Goal: Information Seeking & Learning: Learn about a topic

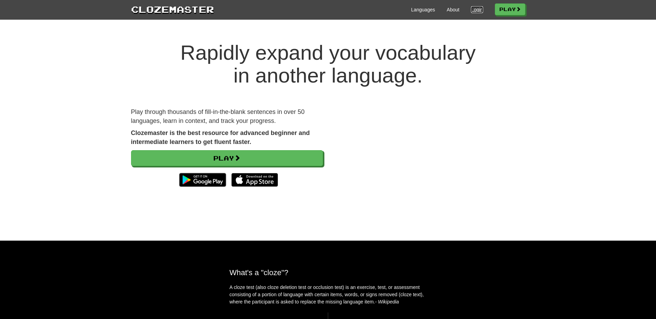
click at [473, 7] on link "Login" at bounding box center [477, 9] width 12 height 7
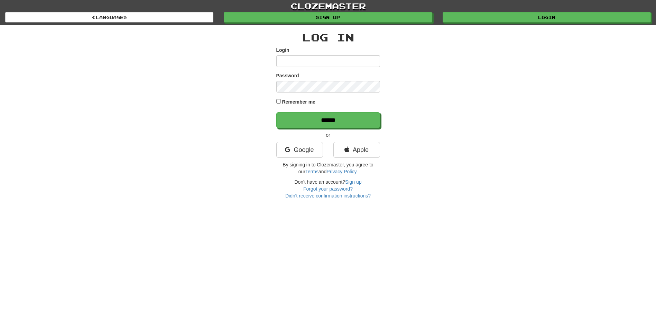
type input "**********"
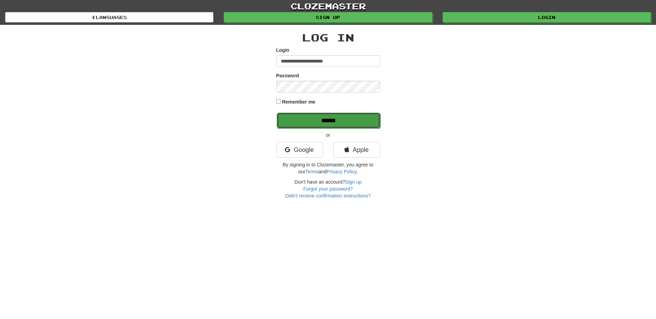
click at [306, 117] on input "******" at bounding box center [329, 121] width 104 height 16
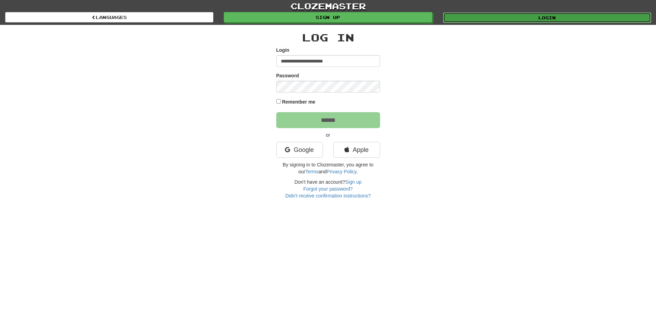
click at [485, 14] on link "Login" at bounding box center [547, 17] width 208 height 10
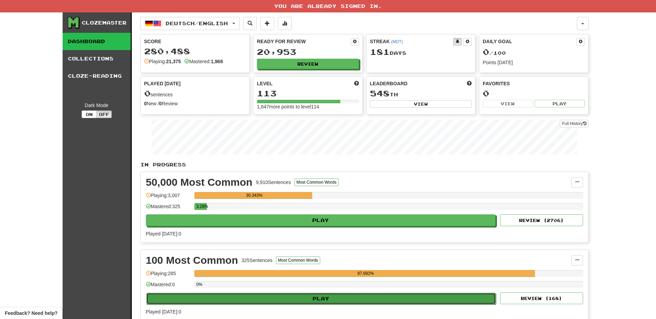
click at [293, 302] on button "Play" at bounding box center [321, 299] width 350 height 12
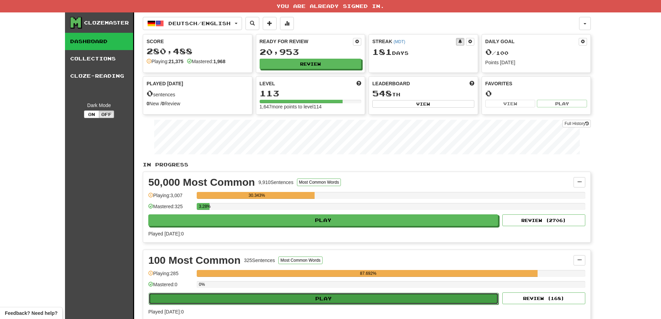
select select "**"
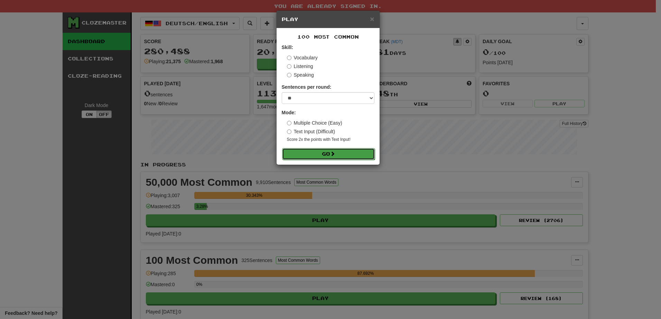
click at [310, 152] on button "Go" at bounding box center [328, 154] width 93 height 12
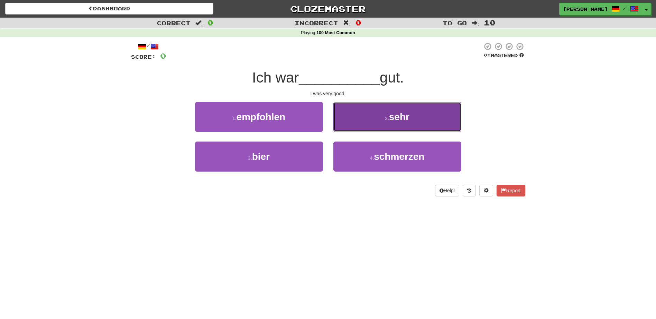
click at [349, 127] on button "2 . sehr" at bounding box center [397, 117] width 128 height 30
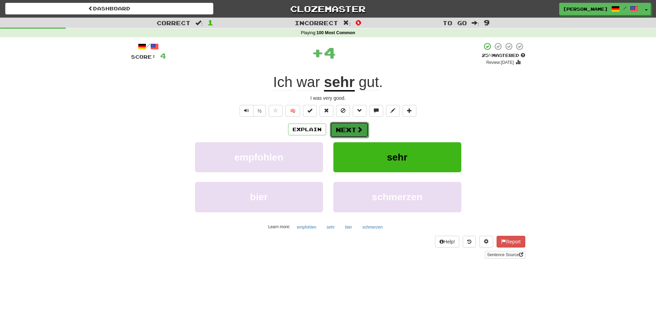
click at [340, 129] on button "Next" at bounding box center [349, 130] width 39 height 16
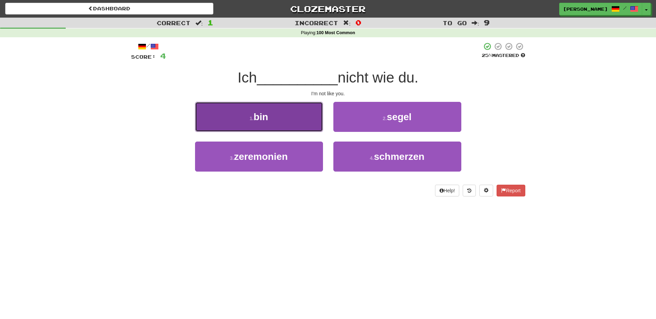
click at [310, 124] on button "1 . bin" at bounding box center [259, 117] width 128 height 30
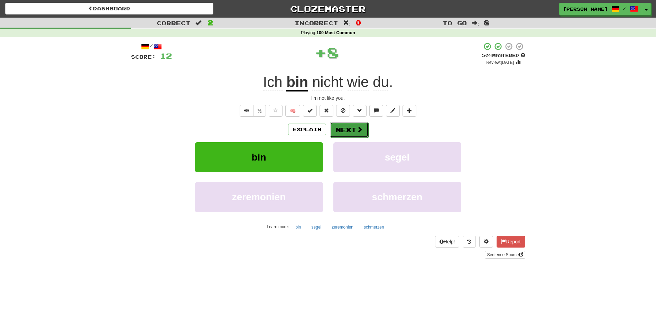
click at [343, 127] on button "Next" at bounding box center [349, 130] width 39 height 16
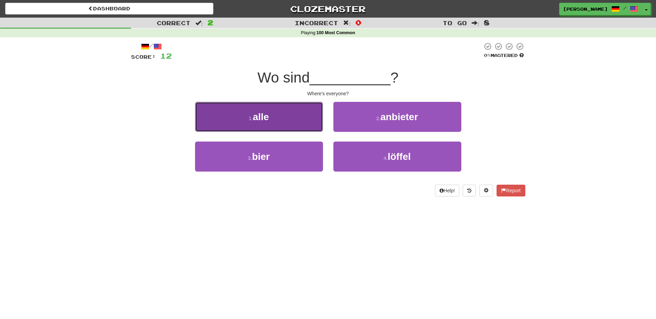
click at [292, 123] on button "1 . alle" at bounding box center [259, 117] width 128 height 30
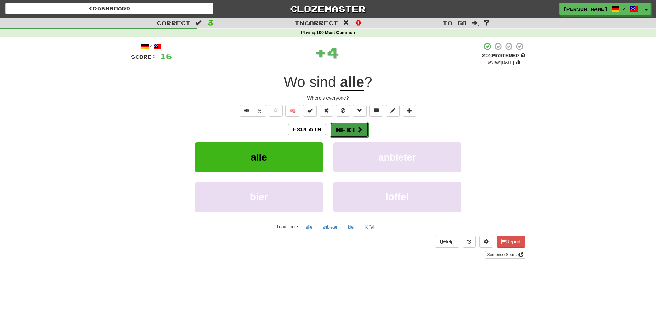
click at [338, 127] on button "Next" at bounding box center [349, 130] width 39 height 16
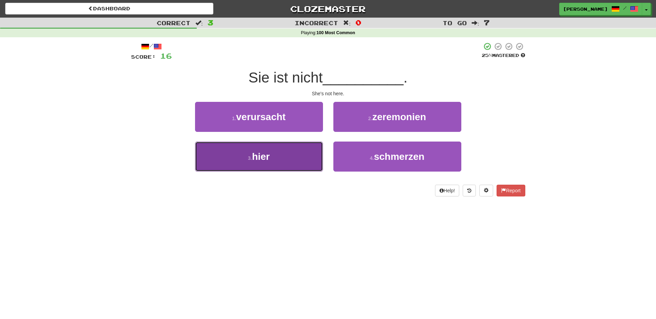
click at [294, 152] on button "3 . hier" at bounding box center [259, 157] width 128 height 30
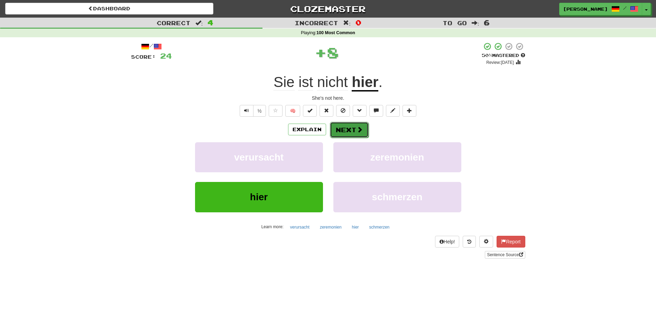
click at [337, 125] on button "Next" at bounding box center [349, 130] width 39 height 16
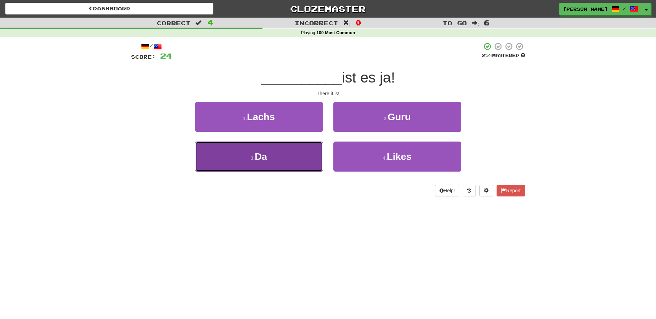
click at [303, 152] on button "3 . Da" at bounding box center [259, 157] width 128 height 30
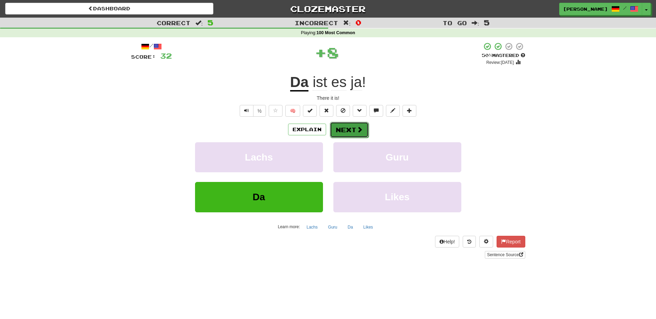
click at [344, 129] on button "Next" at bounding box center [349, 130] width 39 height 16
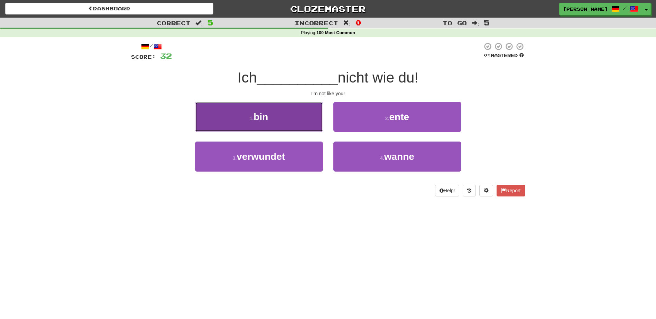
click at [306, 120] on button "1 . bin" at bounding box center [259, 117] width 128 height 30
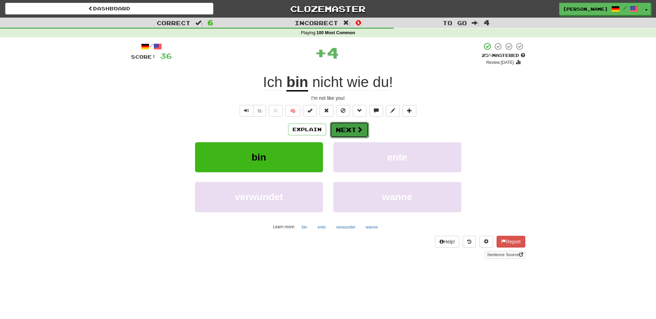
click at [343, 128] on button "Next" at bounding box center [349, 130] width 39 height 16
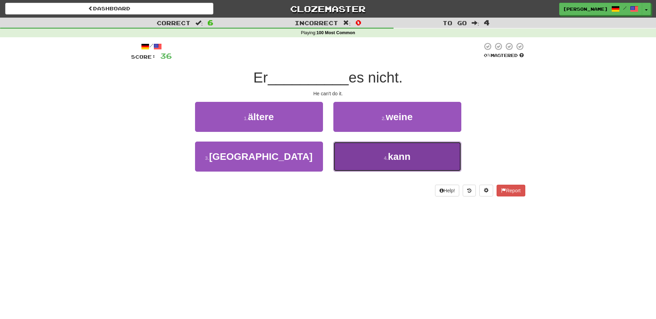
click at [376, 148] on button "4 . kann" at bounding box center [397, 157] width 128 height 30
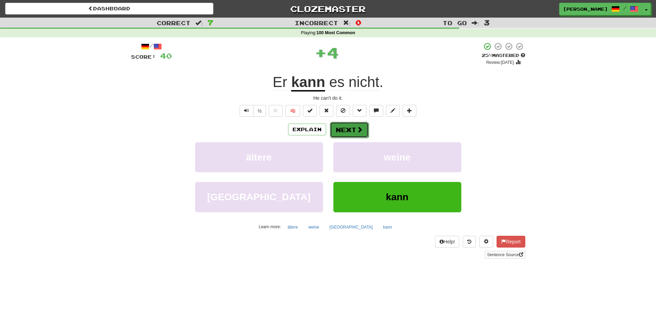
click at [357, 125] on button "Next" at bounding box center [349, 130] width 39 height 16
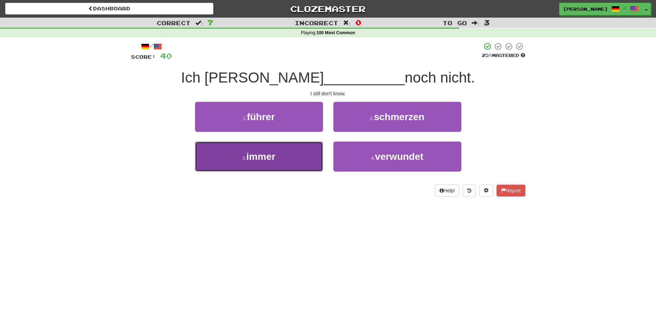
click at [305, 156] on button "3 . immer" at bounding box center [259, 157] width 128 height 30
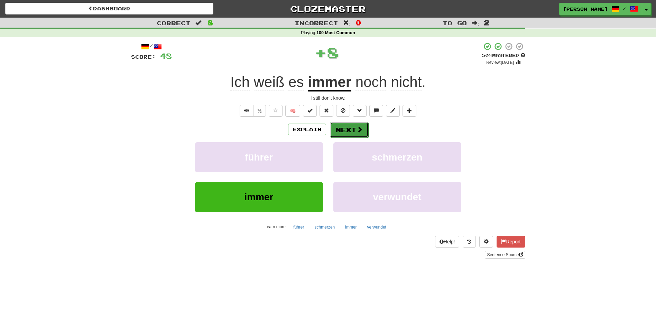
click at [352, 126] on button "Next" at bounding box center [349, 130] width 39 height 16
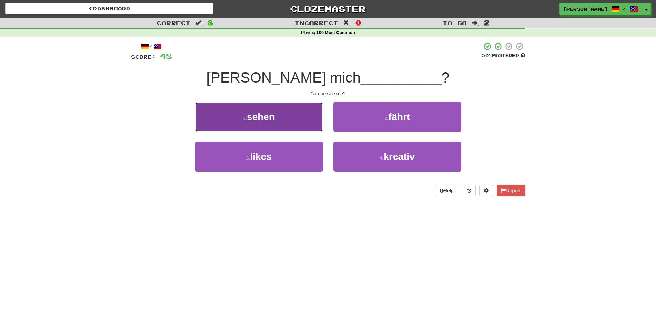
click at [301, 123] on button "1 . sehen" at bounding box center [259, 117] width 128 height 30
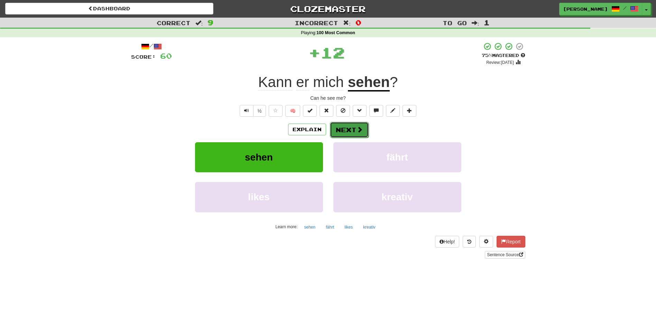
click at [345, 129] on button "Next" at bounding box center [349, 130] width 39 height 16
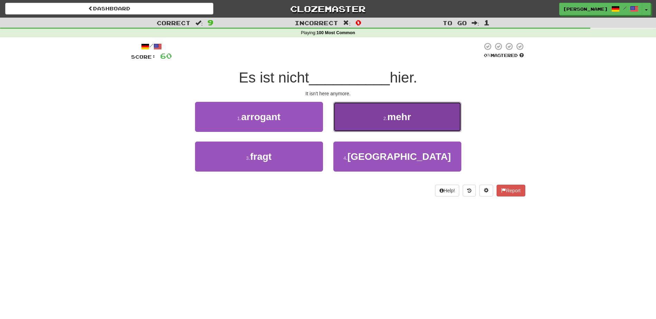
click at [344, 122] on button "2 . mehr" at bounding box center [397, 117] width 128 height 30
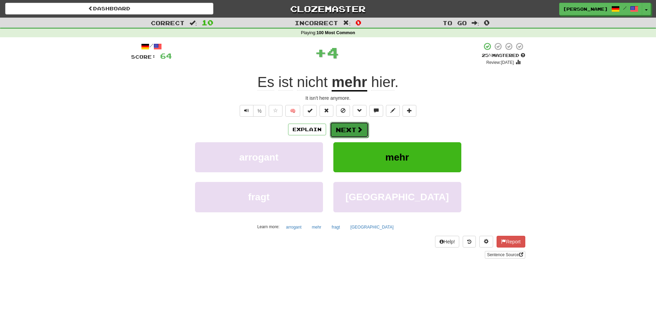
click at [337, 129] on button "Next" at bounding box center [349, 130] width 39 height 16
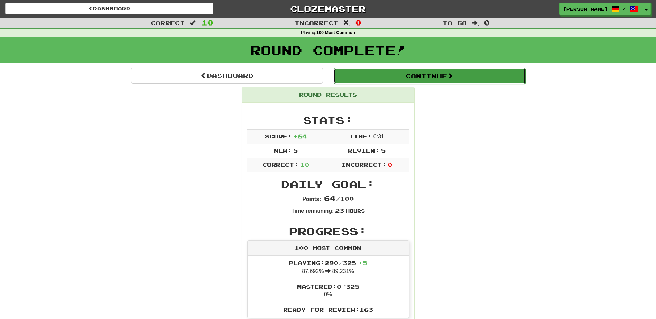
click at [435, 79] on button "Continue" at bounding box center [430, 76] width 192 height 16
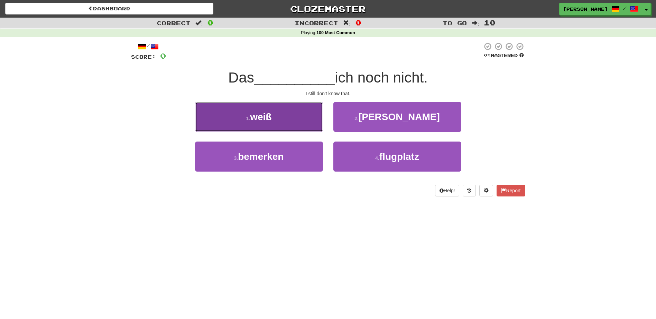
click at [299, 123] on button "1 . weiß" at bounding box center [259, 117] width 128 height 30
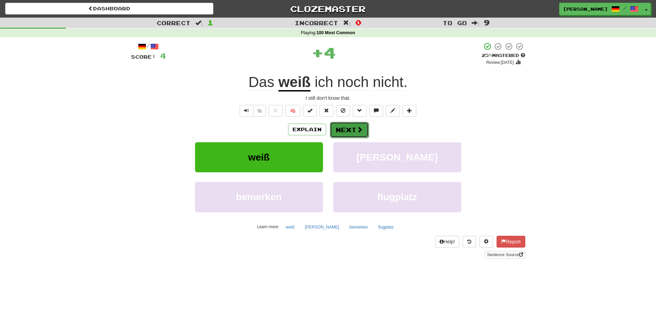
click at [353, 127] on button "Next" at bounding box center [349, 130] width 39 height 16
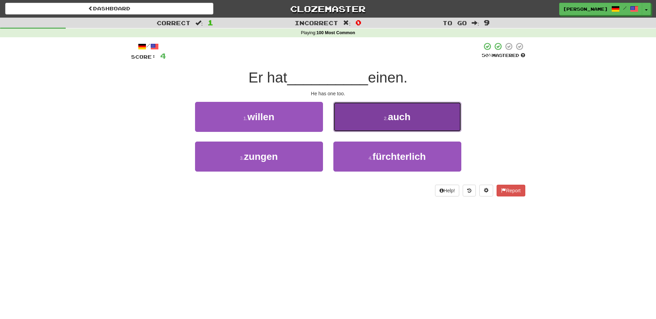
click at [363, 121] on button "2 . auch" at bounding box center [397, 117] width 128 height 30
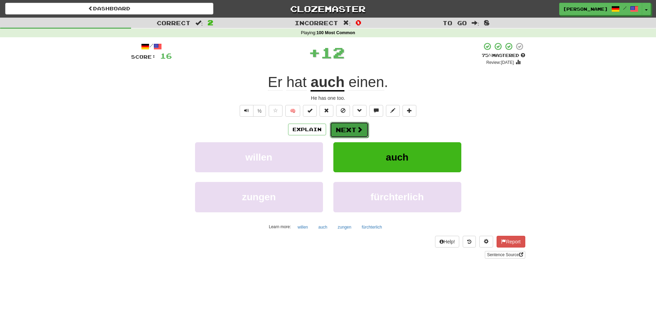
click at [353, 125] on button "Next" at bounding box center [349, 130] width 39 height 16
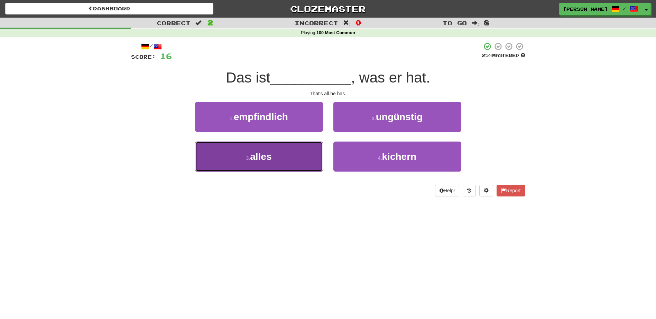
click at [309, 154] on button "3 . alles" at bounding box center [259, 157] width 128 height 30
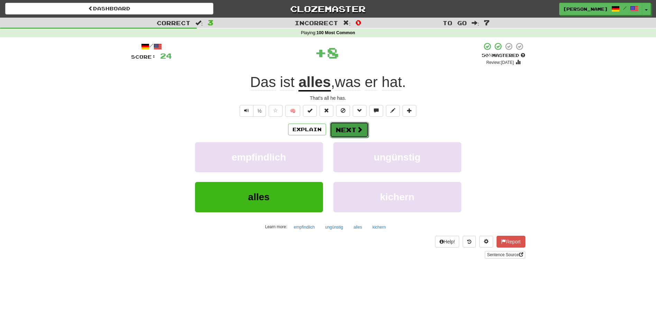
click at [338, 130] on button "Next" at bounding box center [349, 130] width 39 height 16
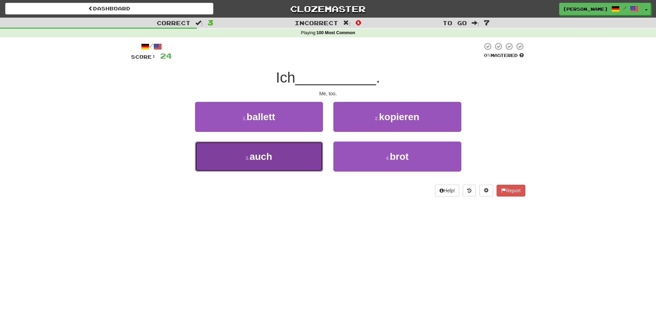
click at [297, 155] on button "3 . auch" at bounding box center [259, 157] width 128 height 30
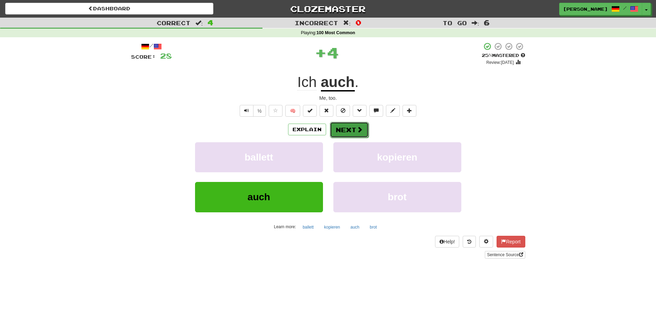
click at [352, 130] on button "Next" at bounding box center [349, 130] width 39 height 16
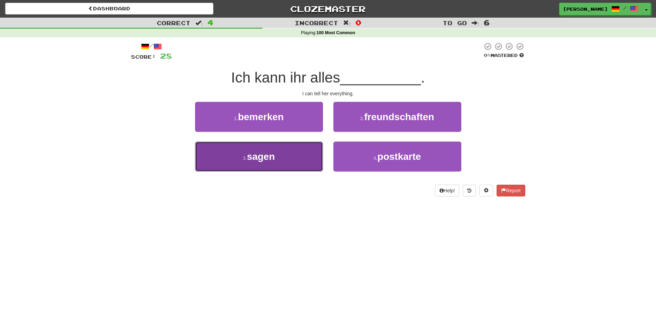
click at [291, 148] on button "3 . sagen" at bounding box center [259, 157] width 128 height 30
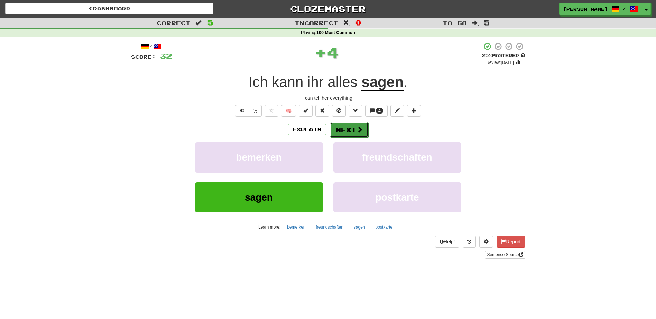
click at [346, 127] on button "Next" at bounding box center [349, 130] width 39 height 16
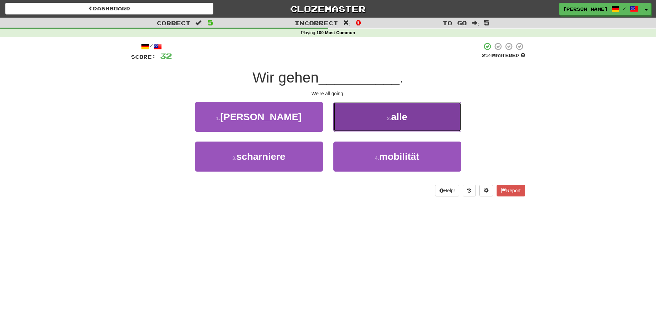
click at [347, 118] on button "2 . alle" at bounding box center [397, 117] width 128 height 30
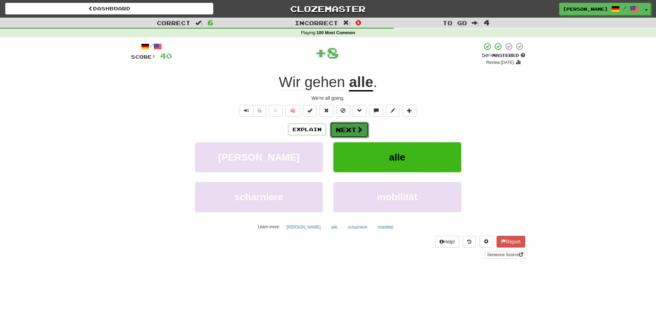
click at [341, 127] on button "Next" at bounding box center [349, 130] width 39 height 16
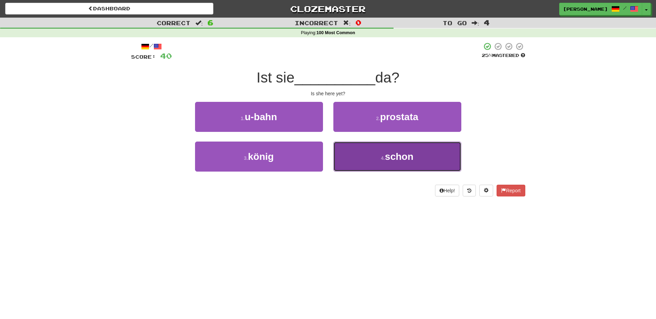
click at [362, 155] on button "4 . schon" at bounding box center [397, 157] width 128 height 30
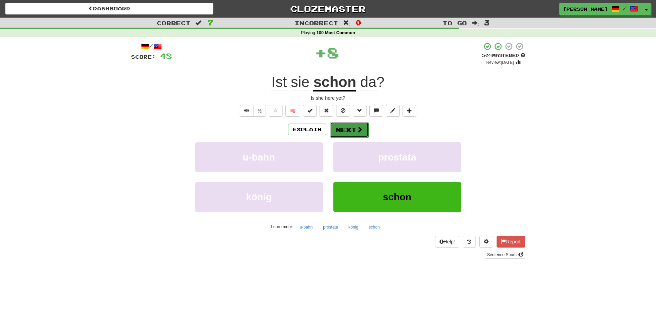
click at [350, 126] on button "Next" at bounding box center [349, 130] width 39 height 16
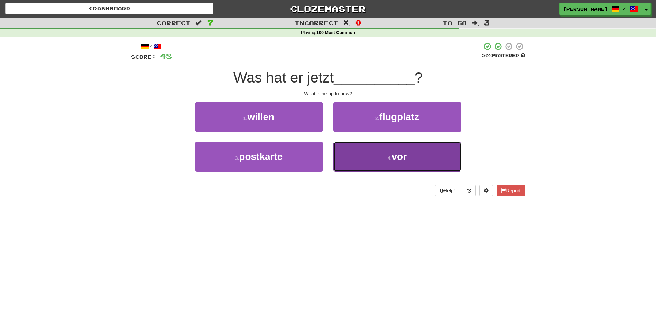
click at [361, 152] on button "4 . vor" at bounding box center [397, 157] width 128 height 30
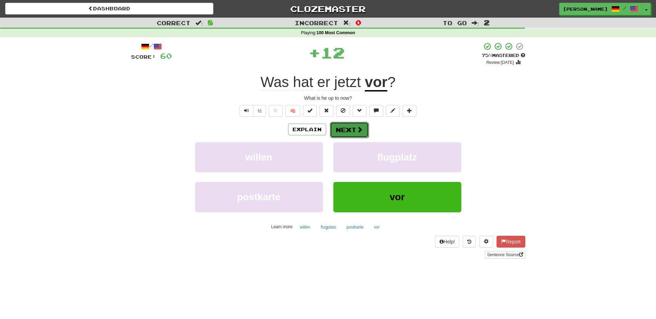
click at [345, 129] on button "Next" at bounding box center [349, 130] width 39 height 16
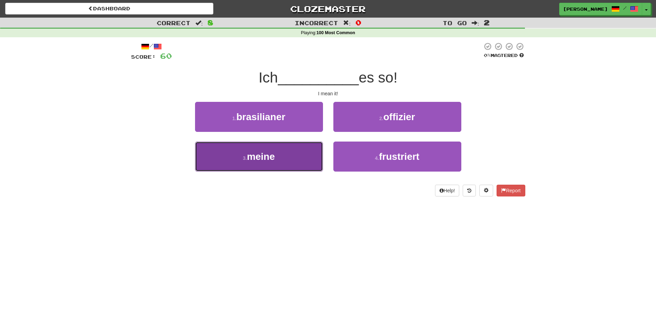
click at [312, 153] on button "3 . meine" at bounding box center [259, 157] width 128 height 30
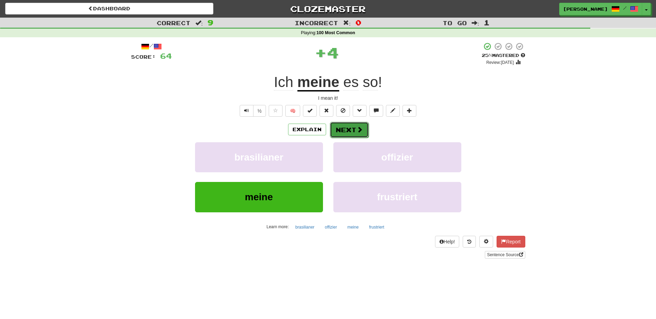
click at [344, 133] on button "Next" at bounding box center [349, 130] width 39 height 16
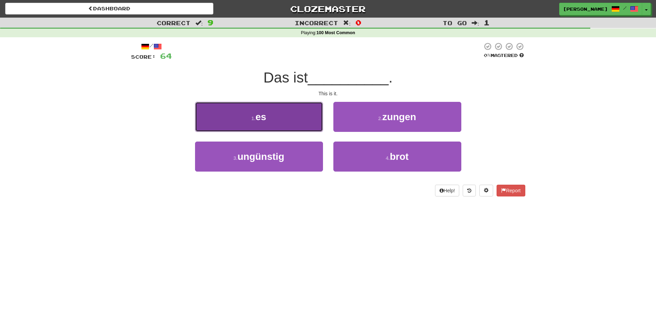
click at [301, 124] on button "1 . es" at bounding box center [259, 117] width 128 height 30
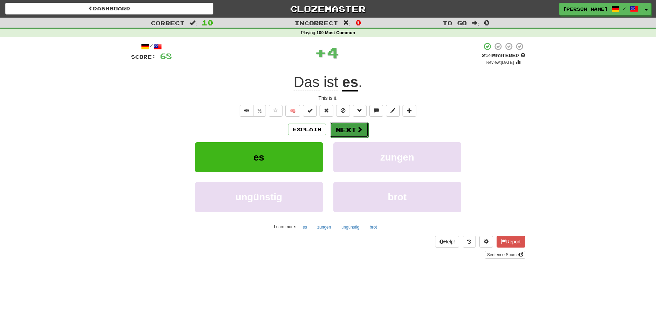
click at [341, 128] on button "Next" at bounding box center [349, 130] width 39 height 16
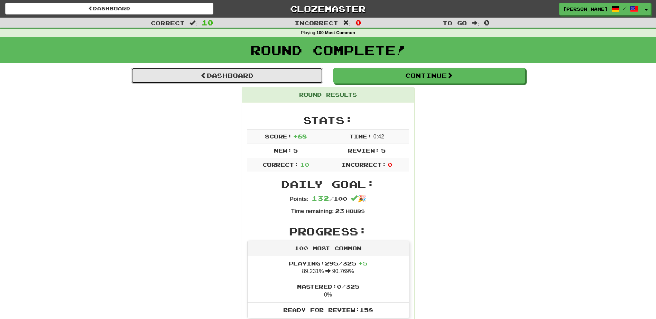
click at [228, 75] on link "Dashboard" at bounding box center [227, 76] width 192 height 16
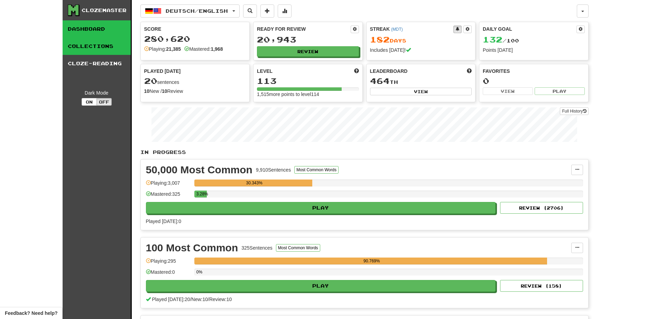
click at [102, 46] on link "Collections" at bounding box center [97, 46] width 68 height 17
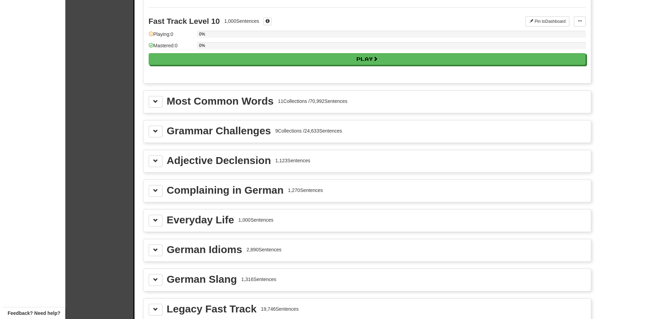
scroll to position [711, 0]
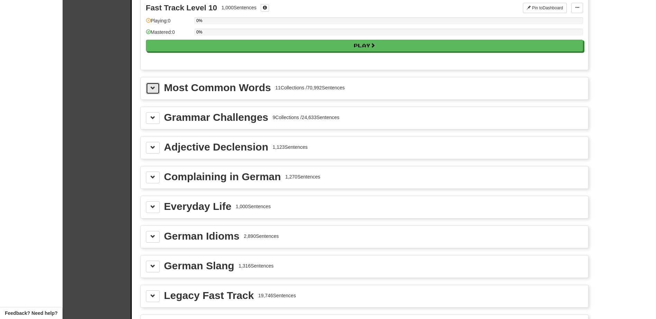
click at [152, 88] on span at bounding box center [152, 88] width 5 height 5
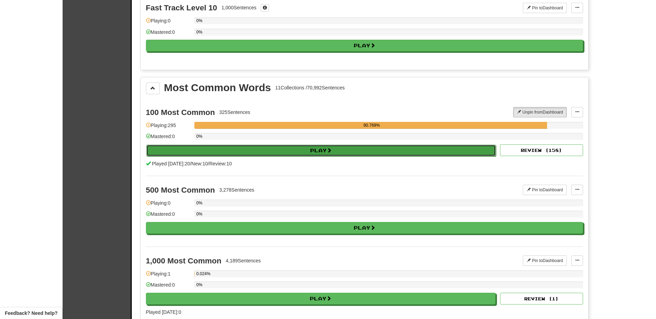
click at [201, 146] on button "Play" at bounding box center [321, 151] width 350 height 12
select select "**"
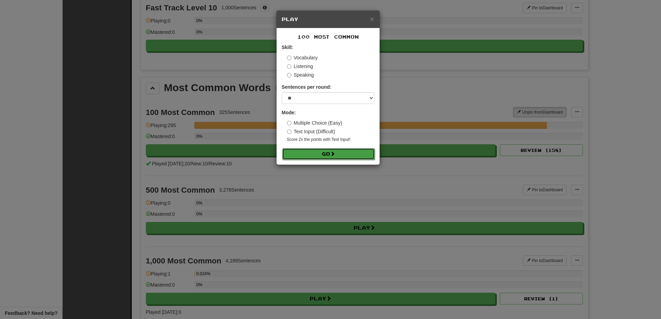
click at [299, 151] on button "Go" at bounding box center [328, 154] width 93 height 12
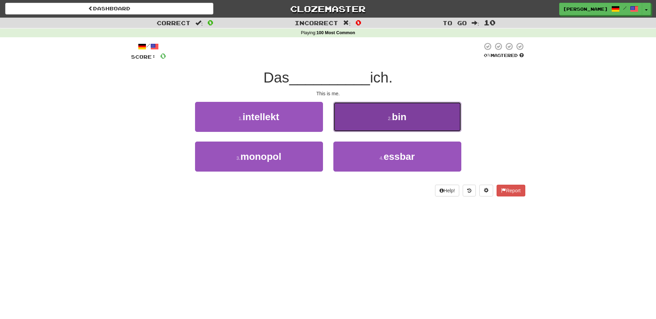
click at [382, 116] on button "2 . bin" at bounding box center [397, 117] width 128 height 30
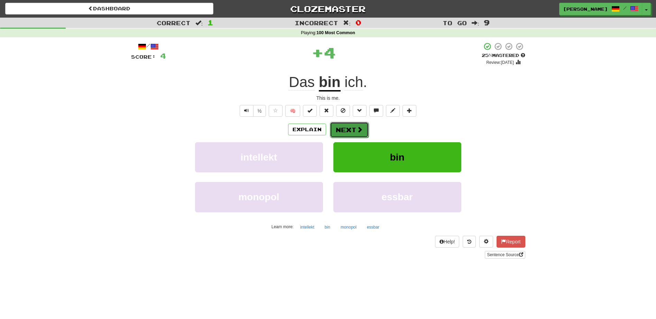
click at [348, 124] on button "Next" at bounding box center [349, 130] width 39 height 16
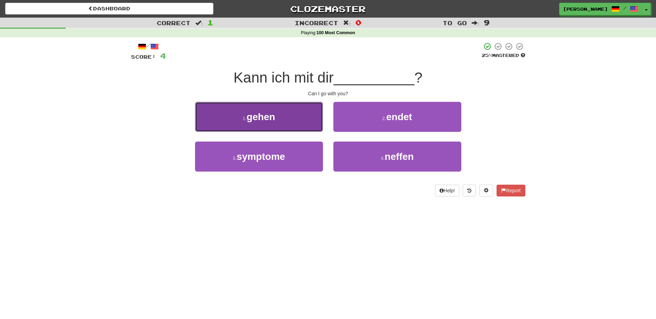
click at [309, 119] on button "1 . gehen" at bounding box center [259, 117] width 128 height 30
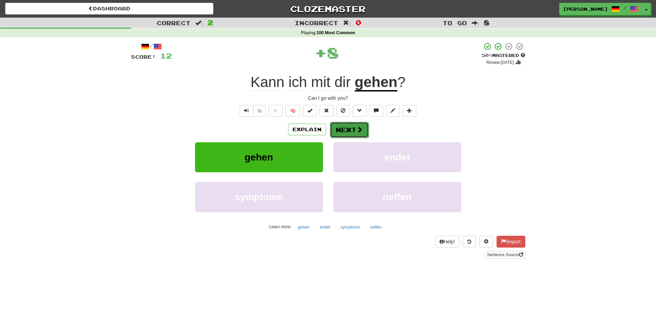
click at [352, 127] on button "Next" at bounding box center [349, 130] width 39 height 16
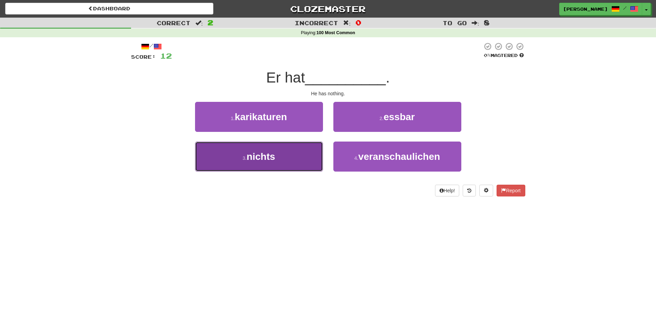
click at [296, 162] on button "3 . nichts" at bounding box center [259, 157] width 128 height 30
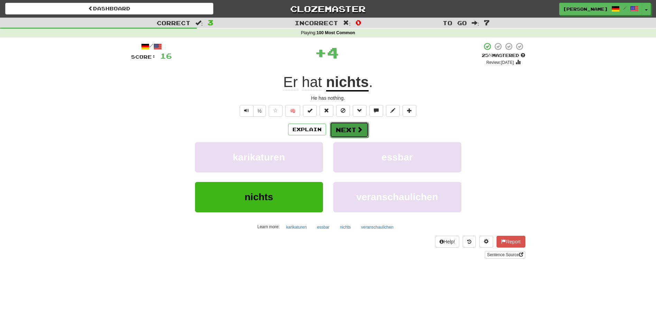
click at [347, 128] on button "Next" at bounding box center [349, 130] width 39 height 16
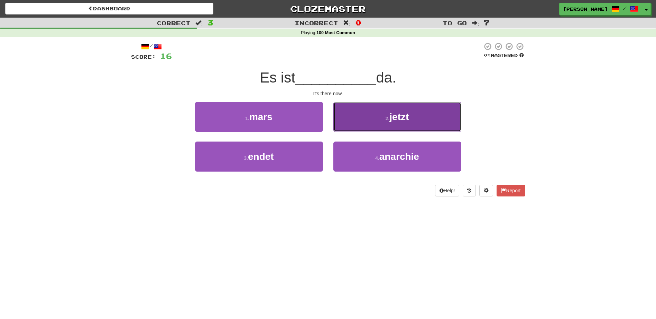
click at [347, 128] on button "2 . jetzt" at bounding box center [397, 117] width 128 height 30
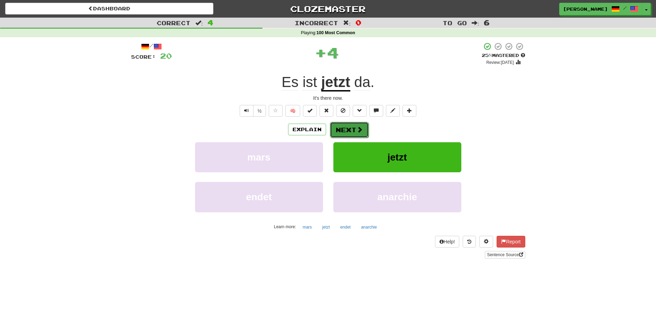
click at [344, 129] on button "Next" at bounding box center [349, 130] width 39 height 16
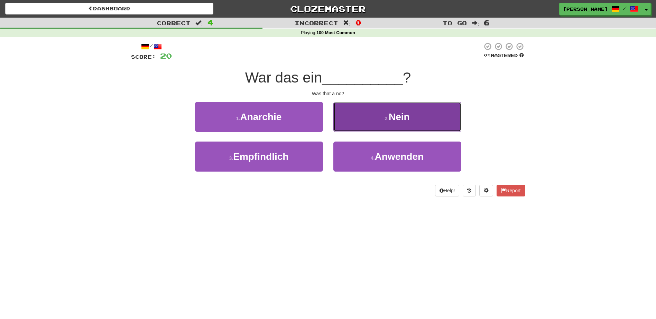
click at [352, 121] on button "2 . Nein" at bounding box center [397, 117] width 128 height 30
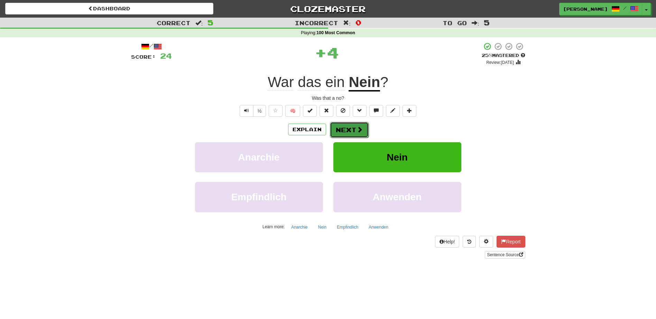
click at [344, 126] on button "Next" at bounding box center [349, 130] width 39 height 16
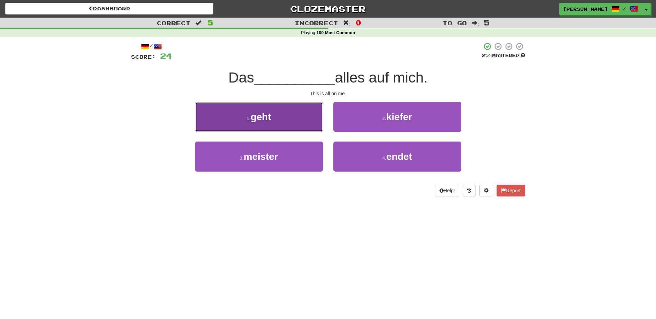
click at [309, 128] on button "1 . geht" at bounding box center [259, 117] width 128 height 30
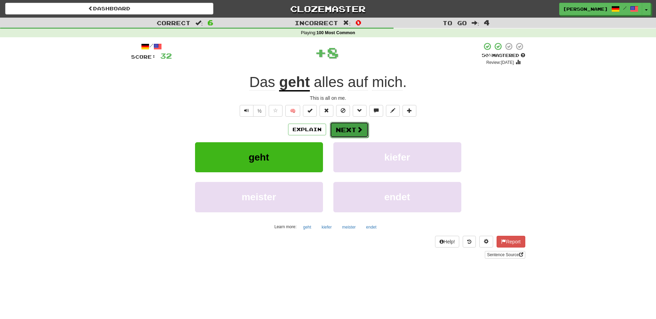
click at [338, 128] on button "Next" at bounding box center [349, 130] width 39 height 16
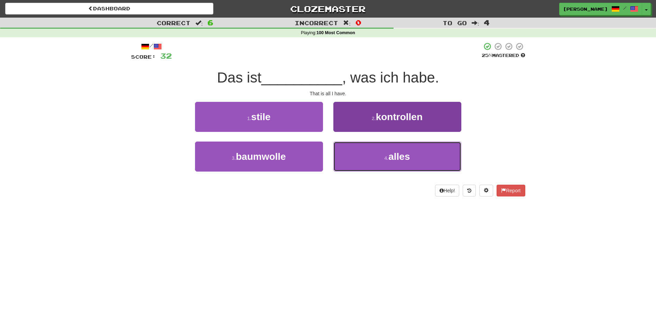
click at [392, 156] on span "alles" at bounding box center [398, 156] width 21 height 11
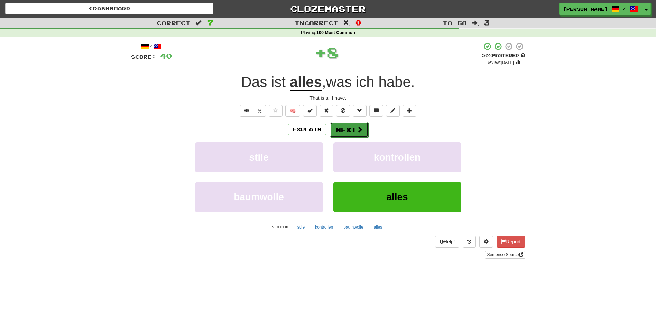
click at [348, 126] on button "Next" at bounding box center [349, 130] width 39 height 16
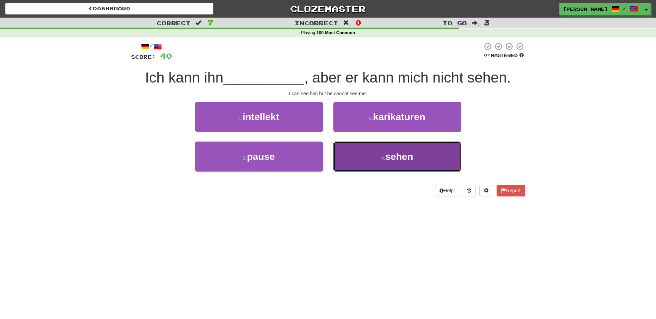
click at [363, 156] on button "4 . sehen" at bounding box center [397, 157] width 128 height 30
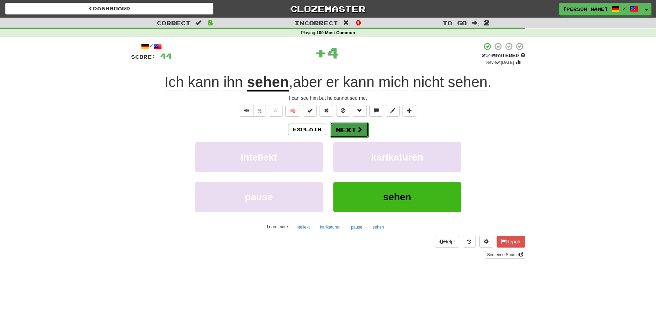
click at [348, 129] on button "Next" at bounding box center [349, 130] width 39 height 16
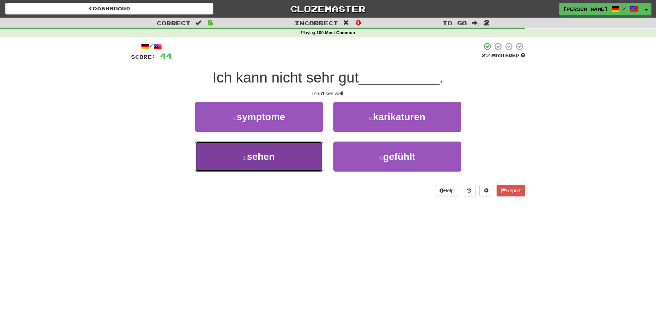
click at [306, 148] on button "3 . sehen" at bounding box center [259, 157] width 128 height 30
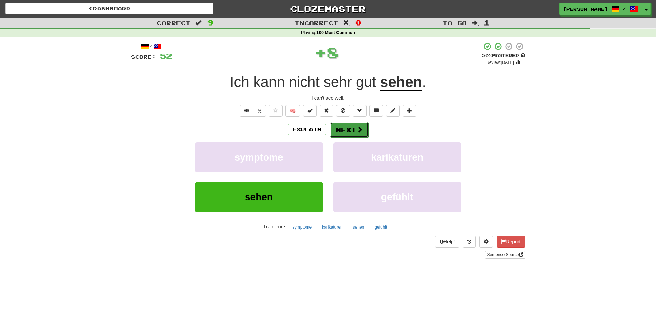
click at [346, 126] on button "Next" at bounding box center [349, 130] width 39 height 16
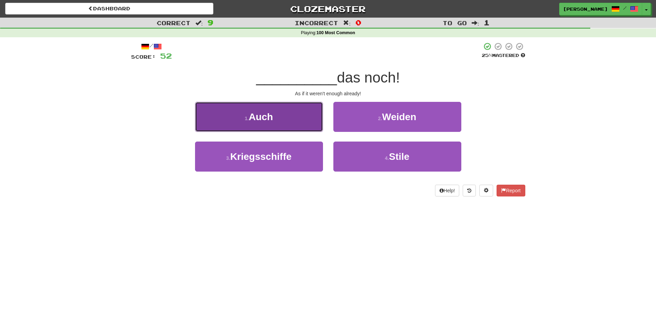
click at [309, 128] on button "1 . Auch" at bounding box center [259, 117] width 128 height 30
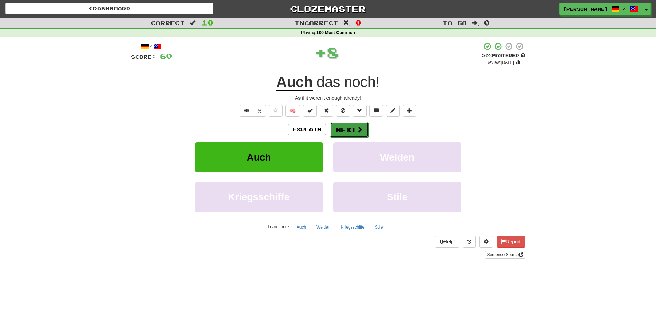
click at [344, 131] on button "Next" at bounding box center [349, 130] width 39 height 16
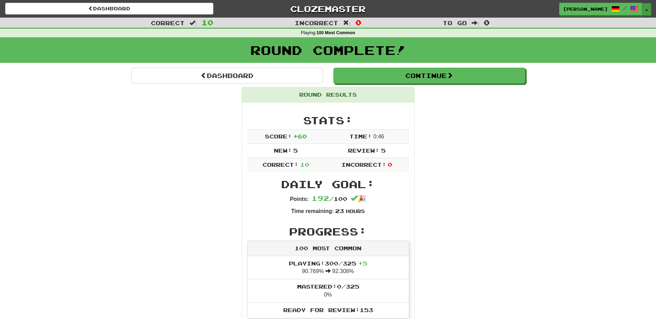
click at [645, 10] on span "button" at bounding box center [646, 10] width 3 height 1
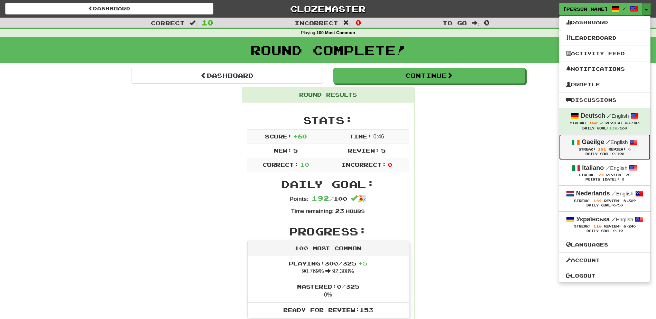
click at [593, 146] on strong "Gaeilge" at bounding box center [592, 142] width 22 height 7
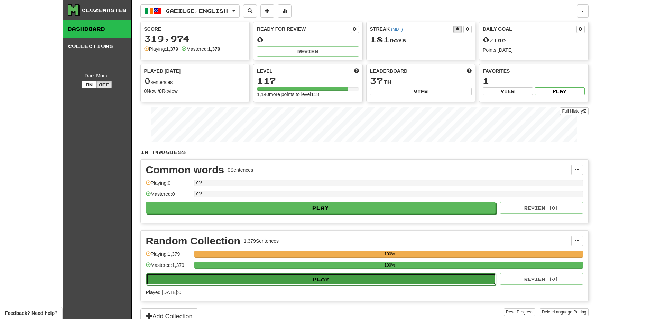
click at [395, 281] on button "Play" at bounding box center [321, 280] width 350 height 12
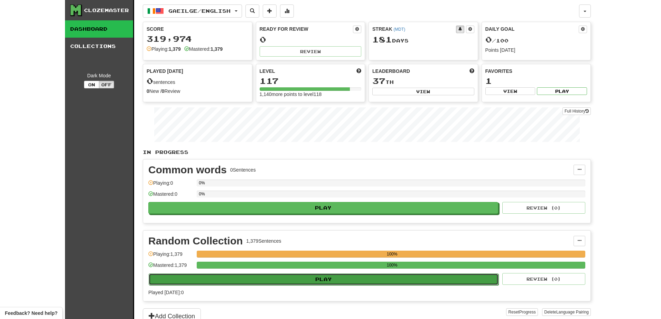
select select "**"
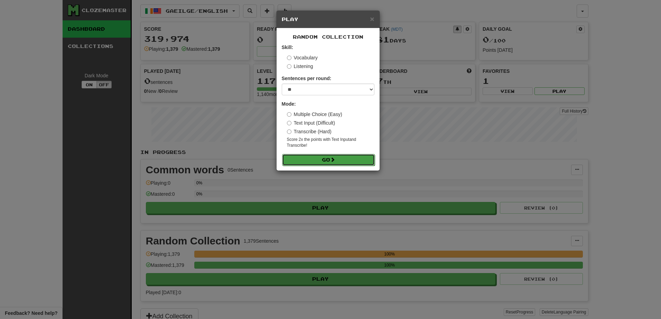
click at [327, 162] on button "Go" at bounding box center [328, 160] width 93 height 12
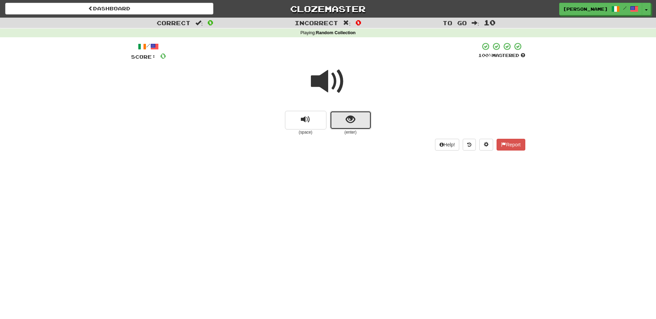
click at [335, 128] on button "show sentence" at bounding box center [350, 120] width 41 height 19
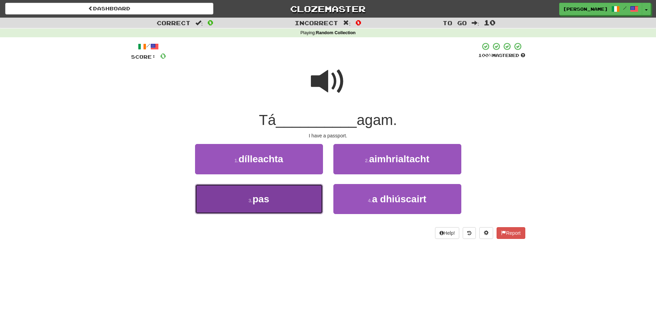
click at [277, 200] on button "3 . pas" at bounding box center [259, 199] width 128 height 30
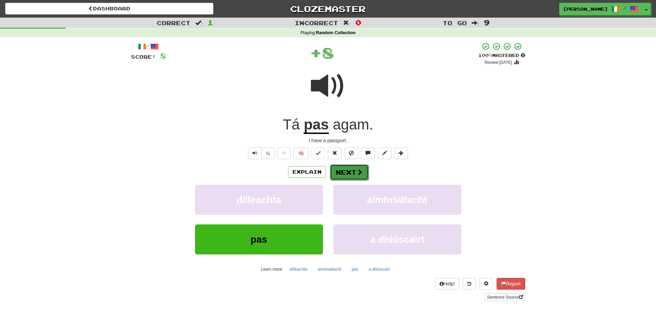
click at [341, 168] on button "Next" at bounding box center [349, 173] width 39 height 16
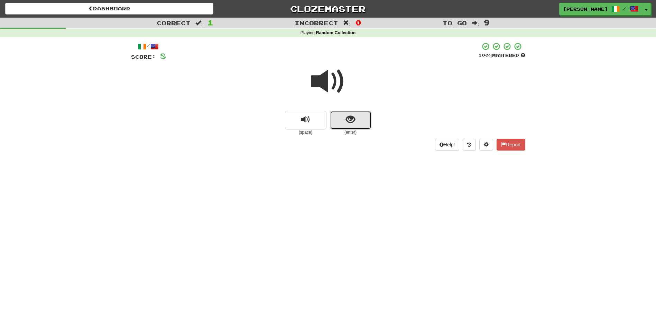
click at [344, 121] on button "show sentence" at bounding box center [350, 120] width 41 height 19
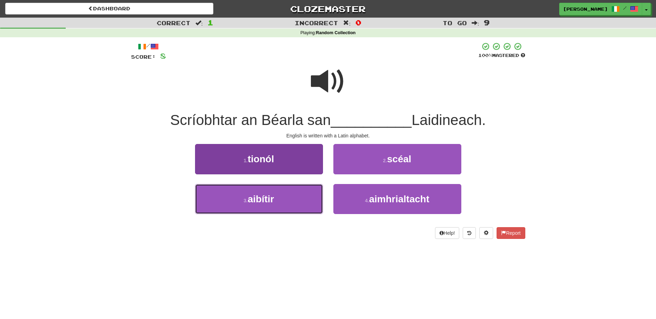
click at [295, 201] on button "3 . aibítir" at bounding box center [259, 199] width 128 height 30
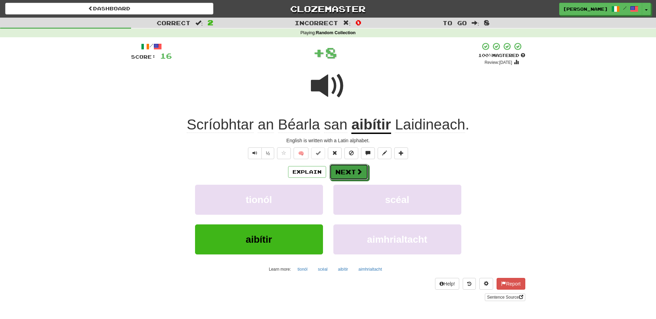
click at [342, 173] on button "Next" at bounding box center [348, 172] width 39 height 16
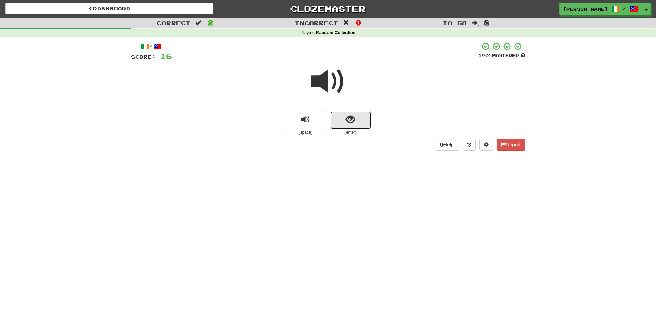
click at [333, 123] on button "show sentence" at bounding box center [350, 120] width 41 height 19
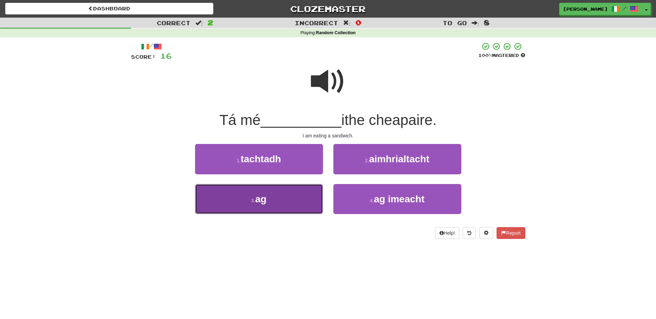
click at [294, 193] on button "3 . ag" at bounding box center [259, 199] width 128 height 30
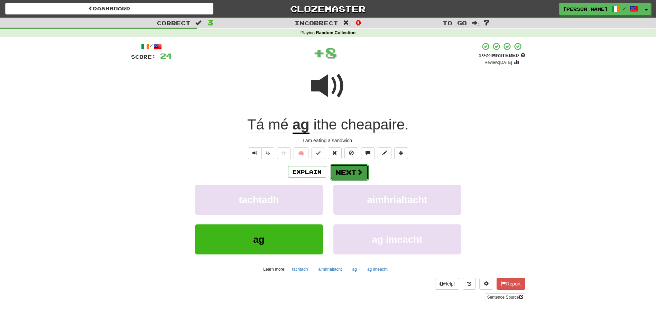
click at [345, 173] on button "Next" at bounding box center [349, 173] width 39 height 16
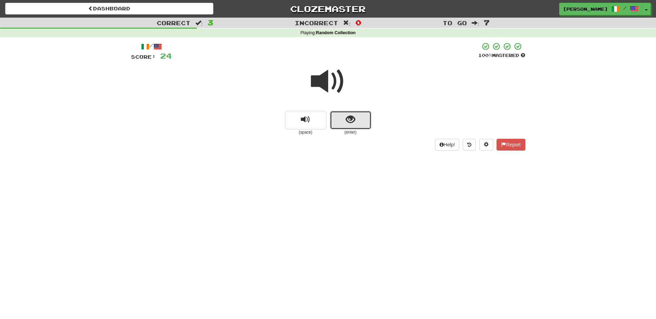
click at [342, 122] on button "show sentence" at bounding box center [350, 120] width 41 height 19
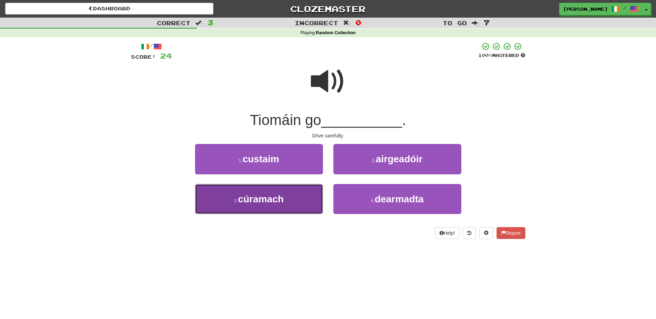
click at [286, 194] on button "3 . cúramach" at bounding box center [259, 199] width 128 height 30
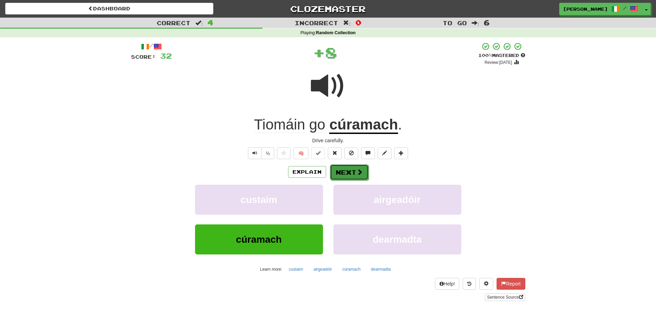
click at [345, 169] on button "Next" at bounding box center [349, 173] width 39 height 16
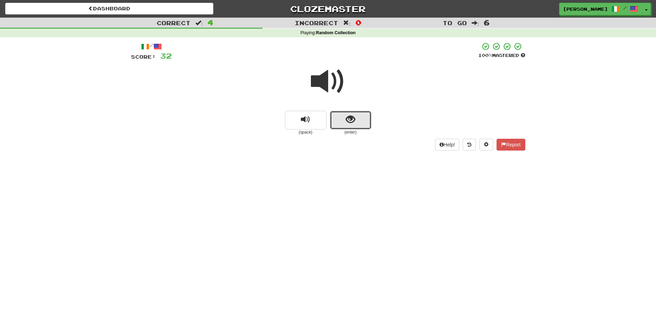
click at [339, 125] on button "show sentence" at bounding box center [350, 120] width 41 height 19
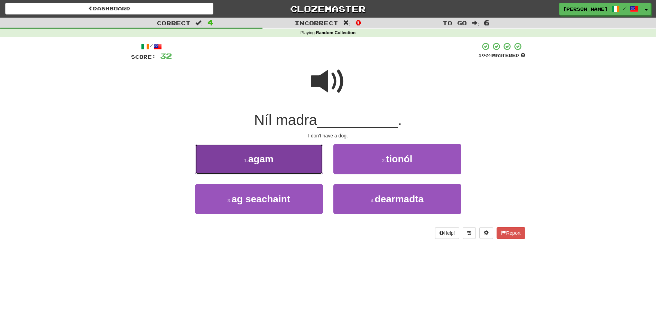
click at [300, 156] on button "1 . agam" at bounding box center [259, 159] width 128 height 30
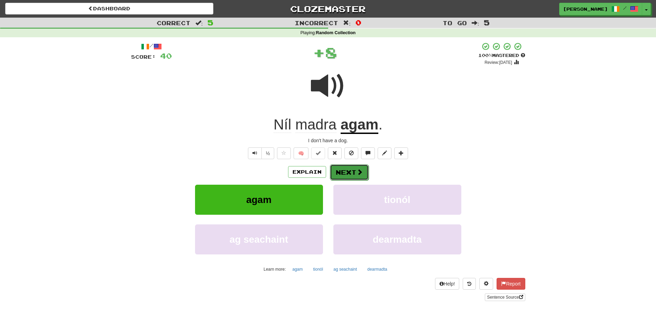
click at [346, 168] on button "Next" at bounding box center [349, 173] width 39 height 16
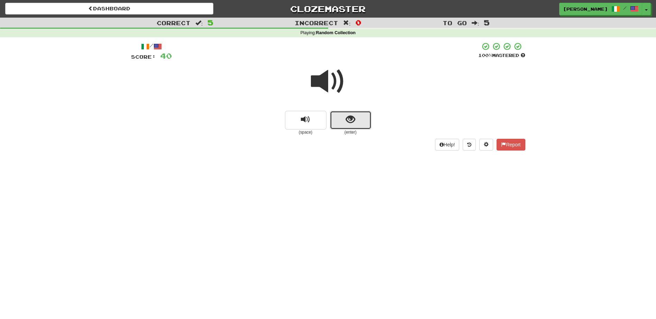
click at [346, 126] on button "show sentence" at bounding box center [350, 120] width 41 height 19
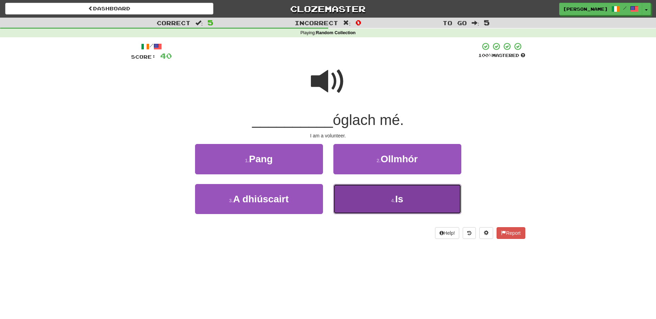
click at [368, 197] on button "4 . Is" at bounding box center [397, 199] width 128 height 30
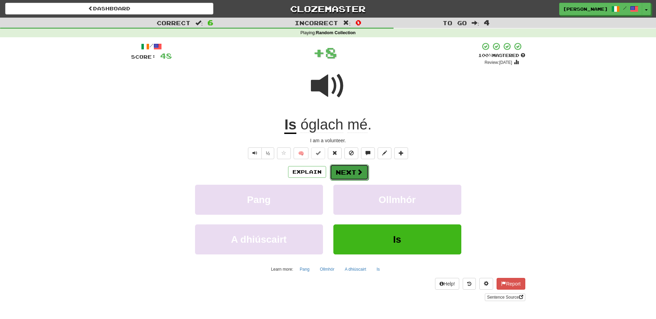
click at [353, 172] on button "Next" at bounding box center [349, 173] width 39 height 16
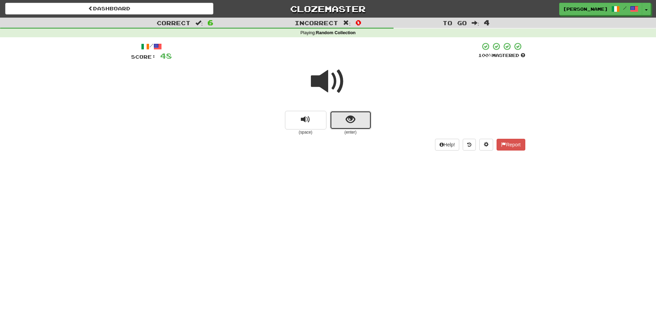
click at [353, 126] on button "show sentence" at bounding box center [350, 120] width 41 height 19
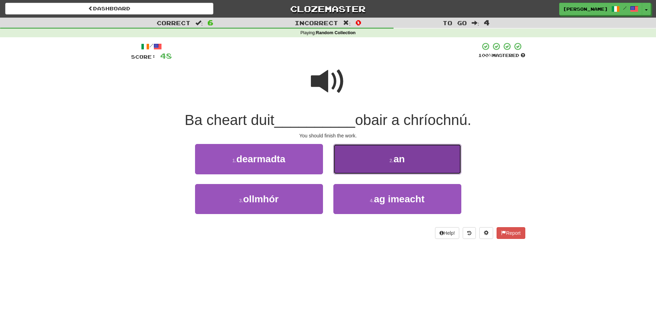
click at [345, 164] on button "2 . an" at bounding box center [397, 159] width 128 height 30
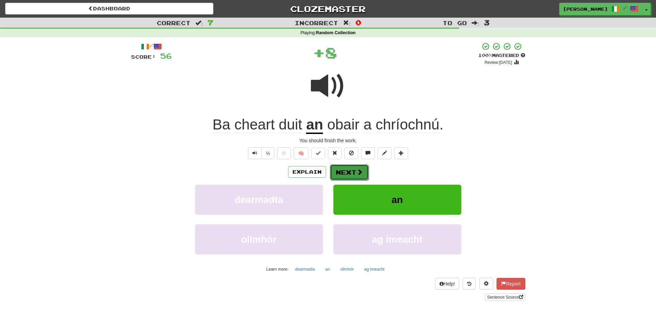
click at [342, 173] on button "Next" at bounding box center [349, 173] width 39 height 16
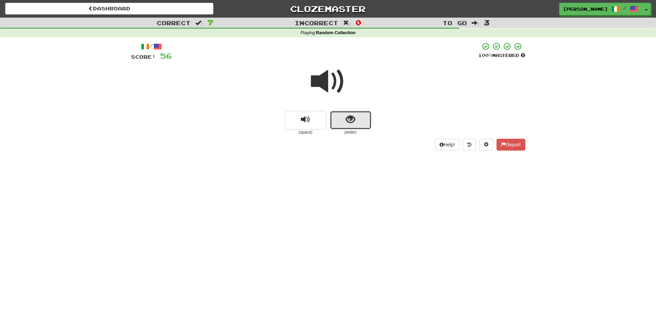
click at [349, 125] on button "show sentence" at bounding box center [350, 120] width 41 height 19
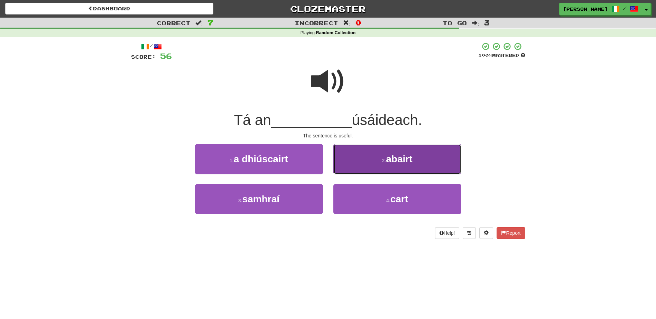
click at [354, 163] on button "2 . abairt" at bounding box center [397, 159] width 128 height 30
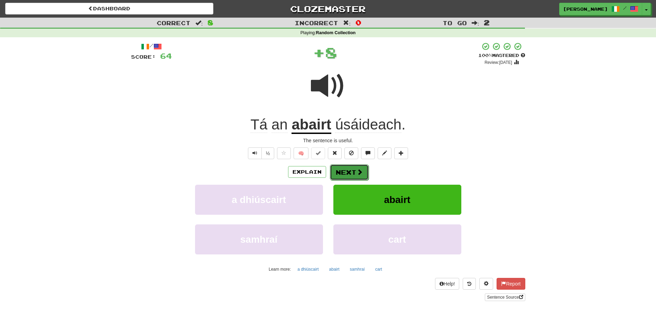
click at [344, 169] on button "Next" at bounding box center [349, 173] width 39 height 16
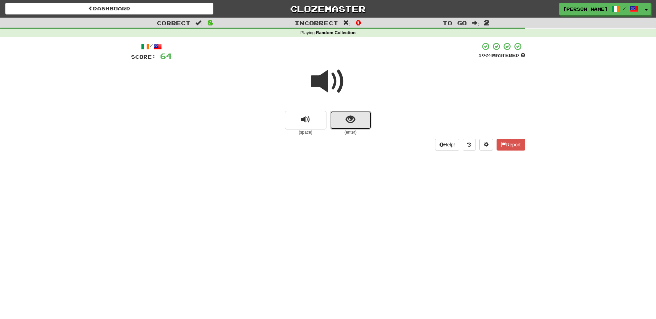
click at [356, 124] on button "show sentence" at bounding box center [350, 120] width 41 height 19
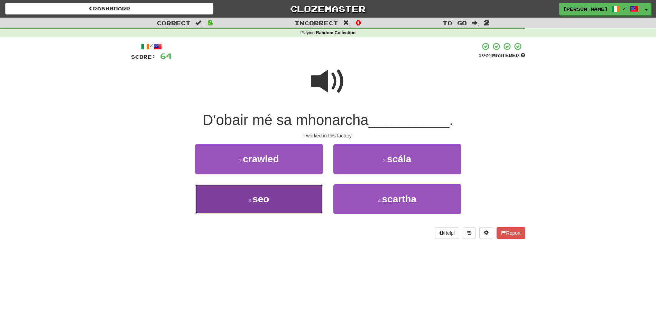
click at [307, 195] on button "3 . seo" at bounding box center [259, 199] width 128 height 30
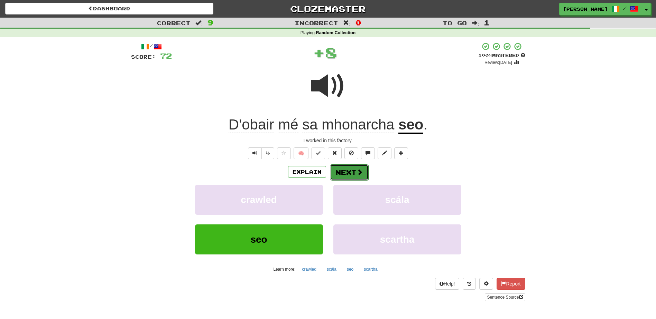
click at [338, 170] on button "Next" at bounding box center [349, 173] width 39 height 16
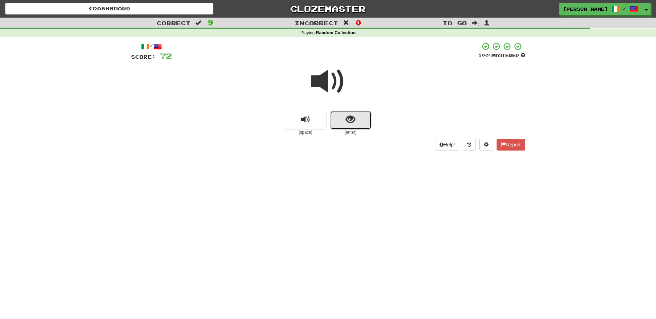
click at [352, 127] on button "show sentence" at bounding box center [350, 120] width 41 height 19
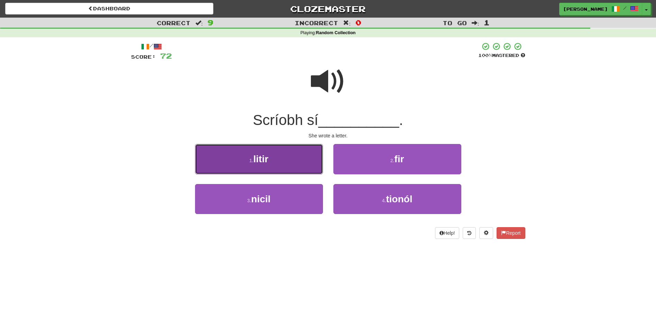
click at [302, 167] on button "1 . litir" at bounding box center [259, 159] width 128 height 30
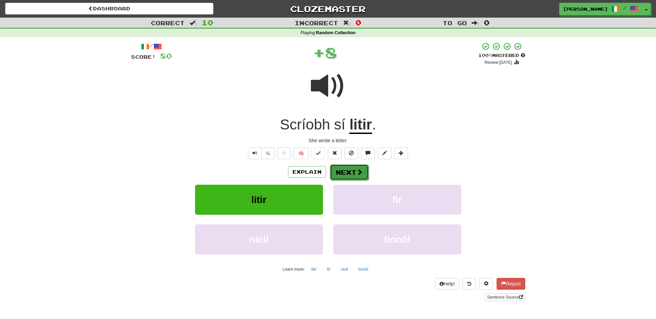
click at [351, 170] on button "Next" at bounding box center [349, 173] width 39 height 16
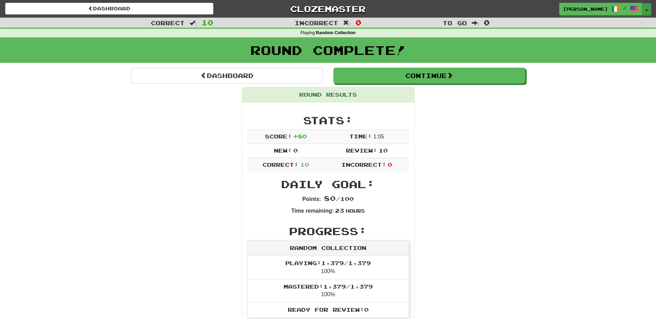
click at [647, 11] on button "Toggle Dropdown" at bounding box center [646, 9] width 9 height 12
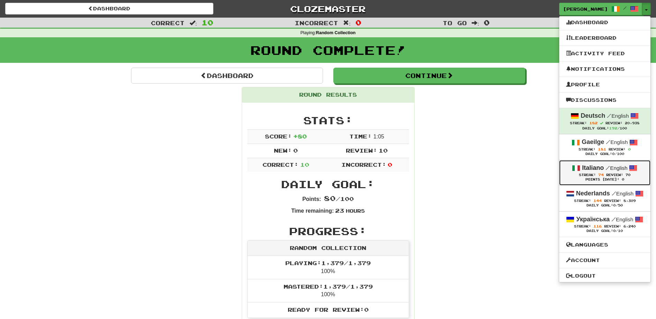
click at [604, 167] on div "Italiano / English" at bounding box center [604, 168] width 77 height 9
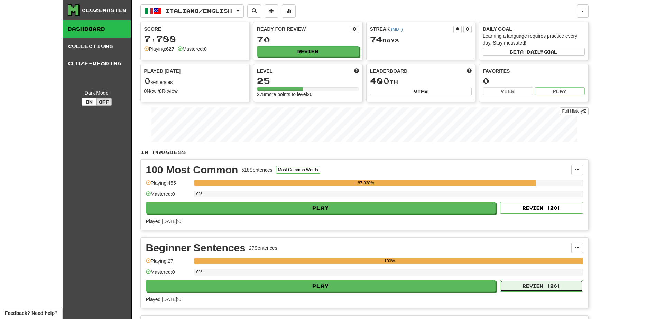
click at [515, 288] on button "Review ( 20 )" at bounding box center [541, 286] width 83 height 12
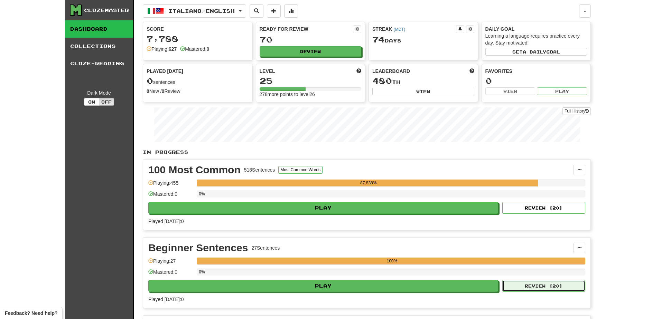
select select "**"
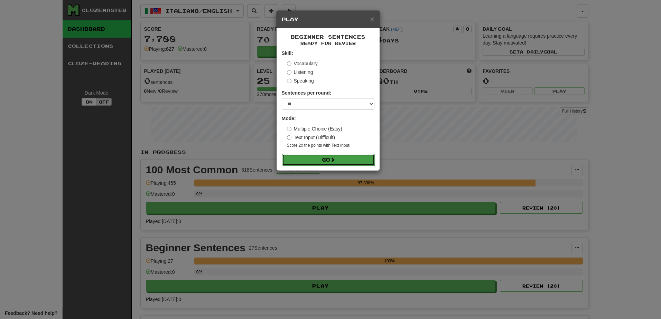
click at [330, 160] on button "Go" at bounding box center [328, 160] width 93 height 12
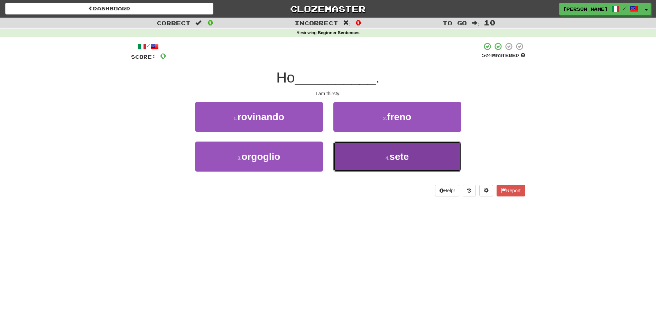
click at [368, 157] on button "4 . sete" at bounding box center [397, 157] width 128 height 30
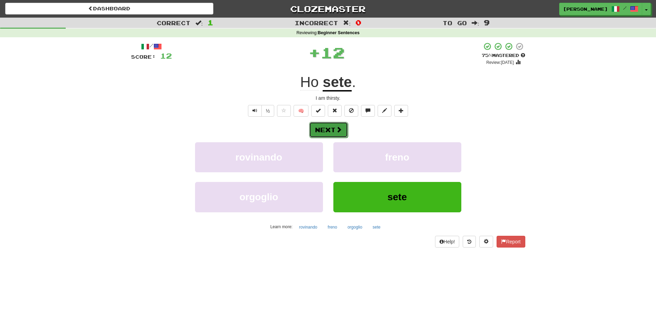
click at [327, 131] on button "Next" at bounding box center [328, 130] width 39 height 16
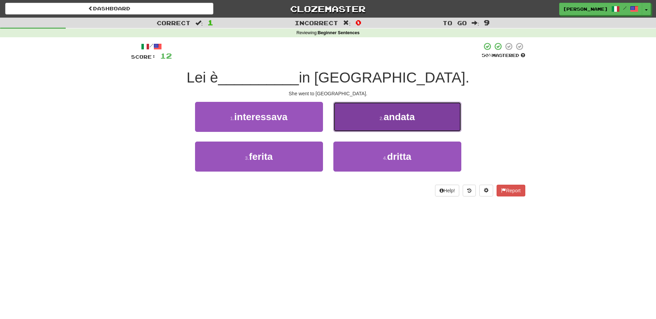
click at [368, 122] on button "2 . andata" at bounding box center [397, 117] width 128 height 30
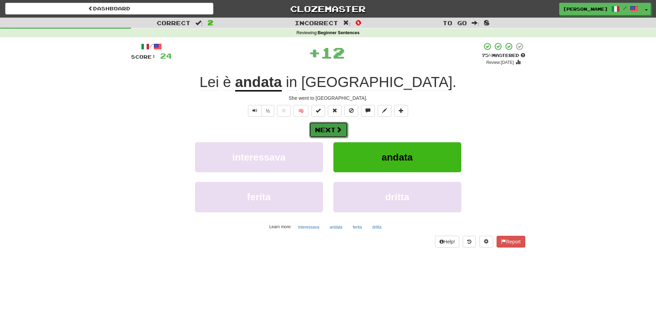
click at [332, 126] on button "Next" at bounding box center [328, 130] width 39 height 16
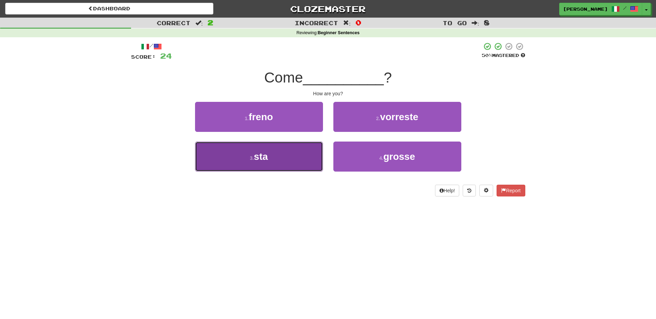
click at [281, 157] on button "3 . sta" at bounding box center [259, 157] width 128 height 30
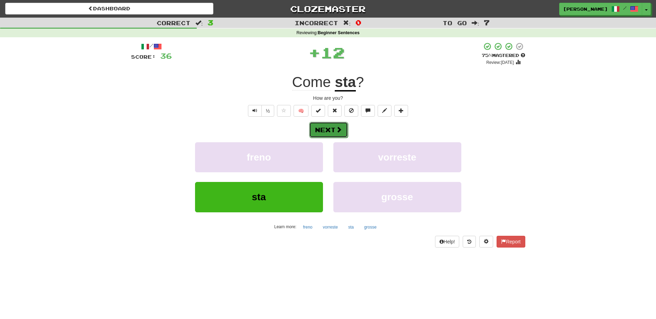
click at [336, 125] on button "Next" at bounding box center [328, 130] width 39 height 16
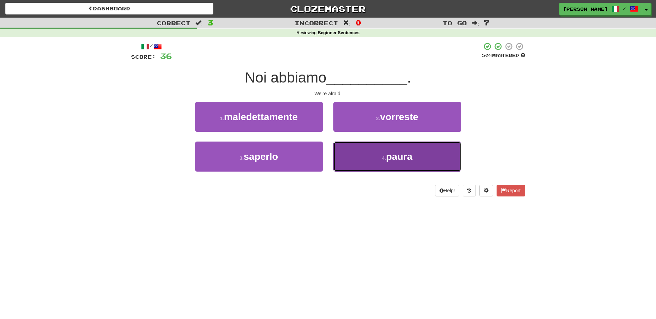
click at [345, 152] on button "4 . paura" at bounding box center [397, 157] width 128 height 30
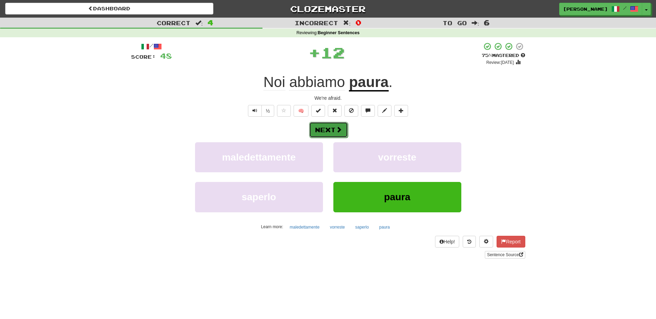
click at [329, 130] on button "Next" at bounding box center [328, 130] width 39 height 16
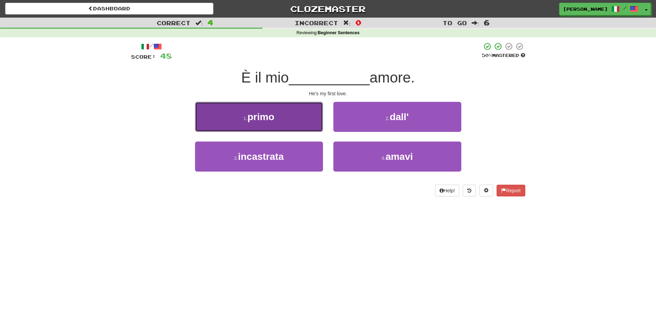
click at [295, 122] on button "1 . primo" at bounding box center [259, 117] width 128 height 30
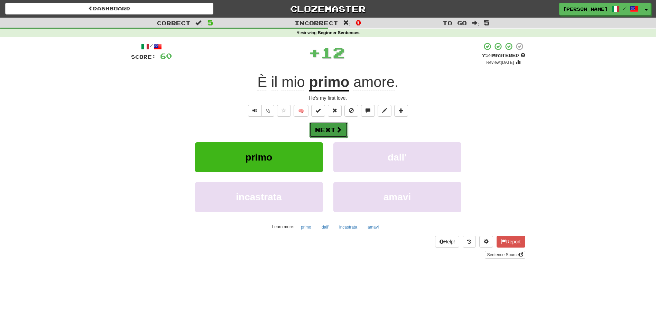
click at [320, 131] on button "Next" at bounding box center [328, 130] width 39 height 16
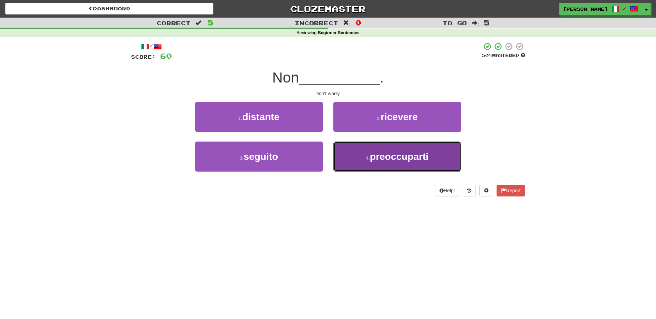
click at [368, 160] on small "4 ." at bounding box center [368, 159] width 4 height 6
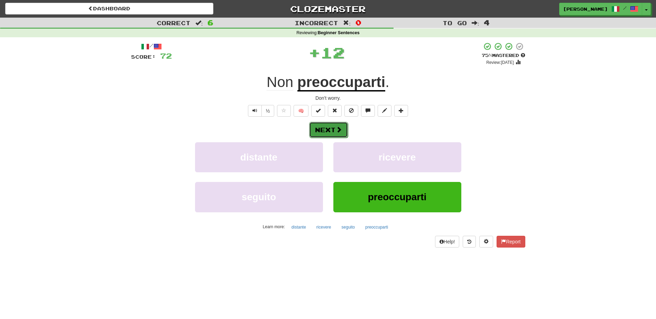
click at [336, 133] on span at bounding box center [339, 130] width 6 height 6
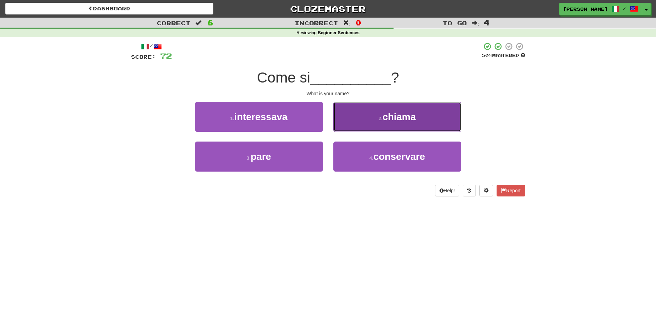
click at [359, 122] on button "2 . chiama" at bounding box center [397, 117] width 128 height 30
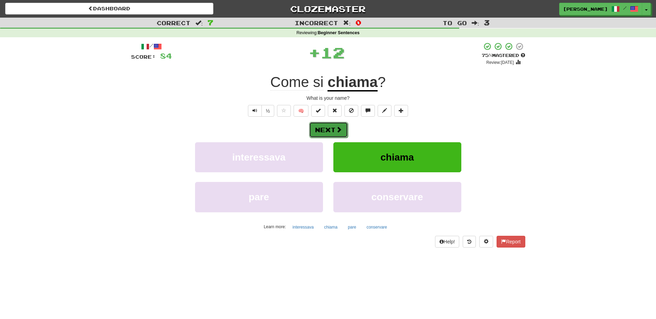
click at [334, 126] on button "Next" at bounding box center [328, 130] width 39 height 16
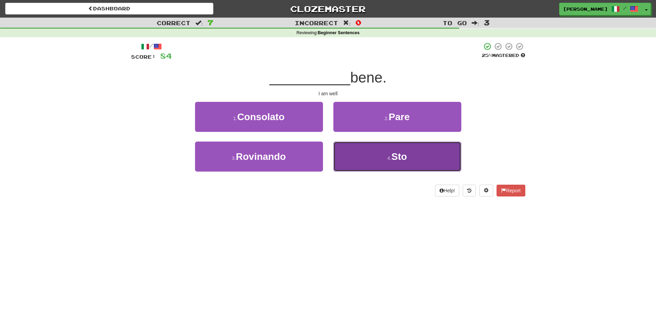
click at [359, 158] on button "4 . Sto" at bounding box center [397, 157] width 128 height 30
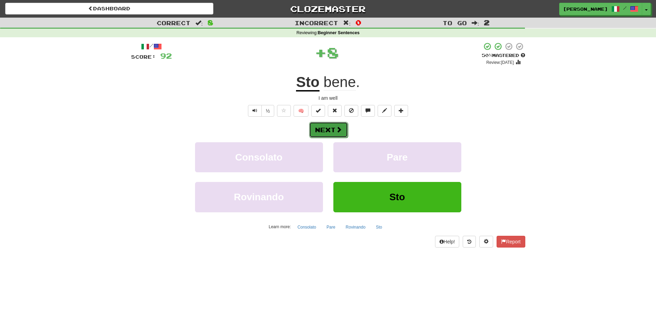
click at [336, 130] on span at bounding box center [339, 130] width 6 height 6
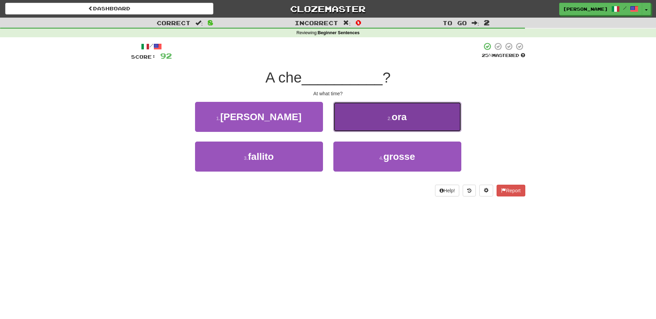
click at [350, 120] on button "2 . ora" at bounding box center [397, 117] width 128 height 30
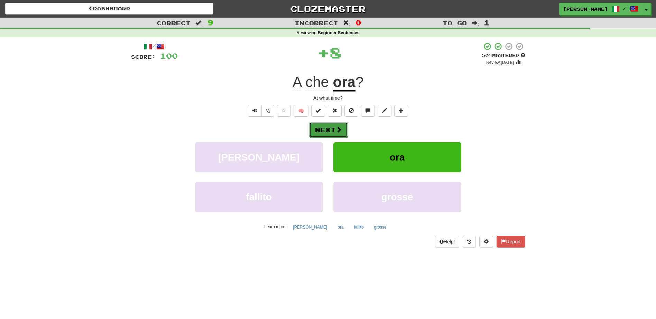
click at [336, 127] on span at bounding box center [339, 130] width 6 height 6
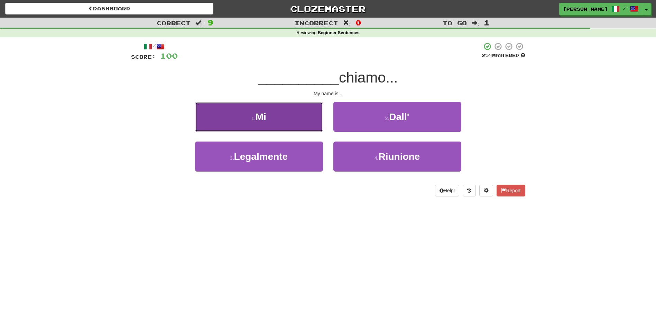
click at [307, 124] on button "1 . Mi" at bounding box center [259, 117] width 128 height 30
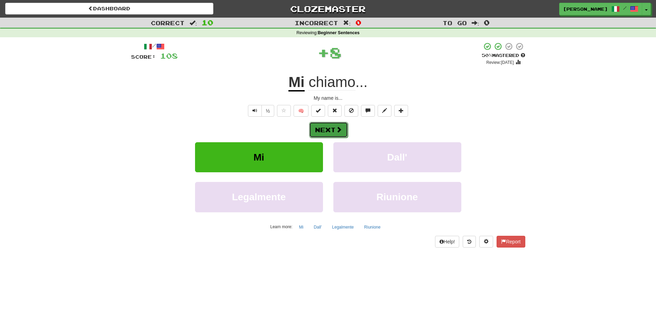
click at [321, 126] on button "Next" at bounding box center [328, 130] width 39 height 16
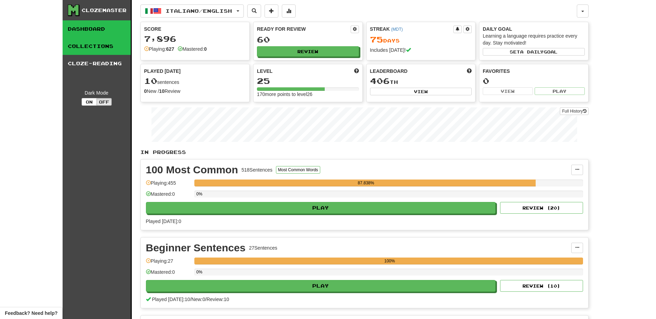
click at [92, 43] on link "Collections" at bounding box center [97, 46] width 68 height 17
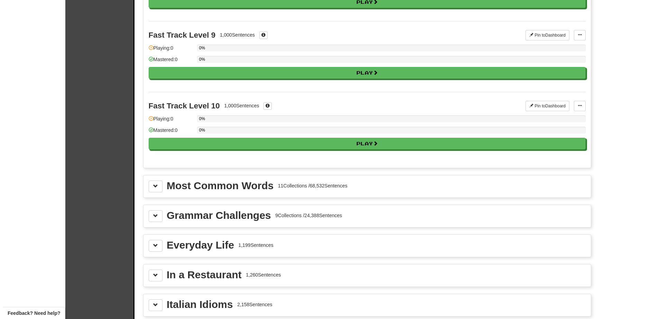
scroll to position [609, 0]
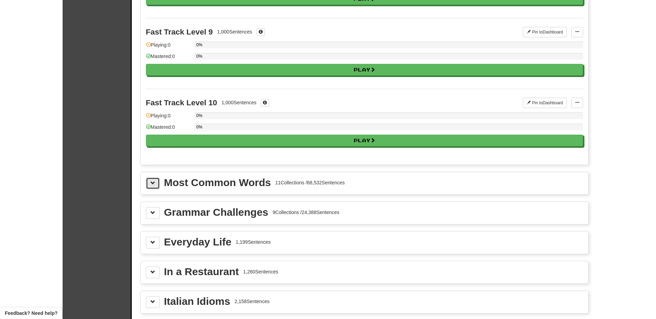
click at [151, 187] on button at bounding box center [153, 184] width 14 height 12
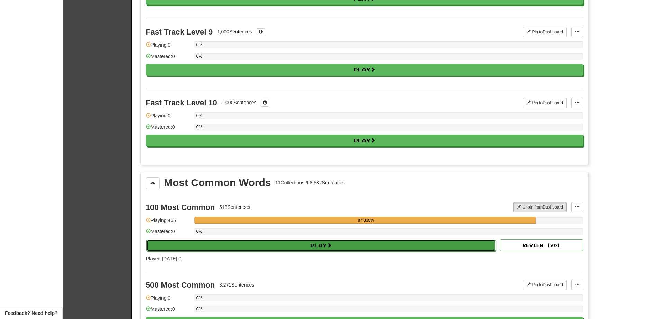
click at [205, 251] on button "Play" at bounding box center [321, 246] width 350 height 12
select select "**"
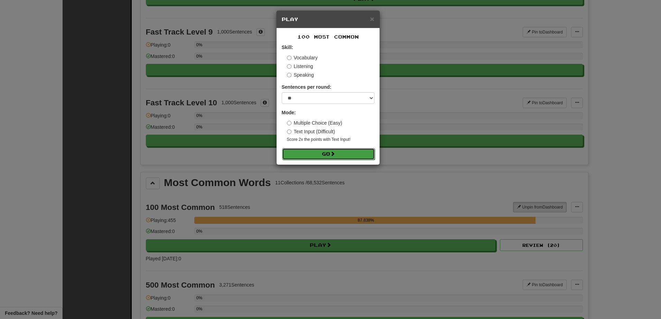
click at [307, 151] on button "Go" at bounding box center [328, 154] width 93 height 12
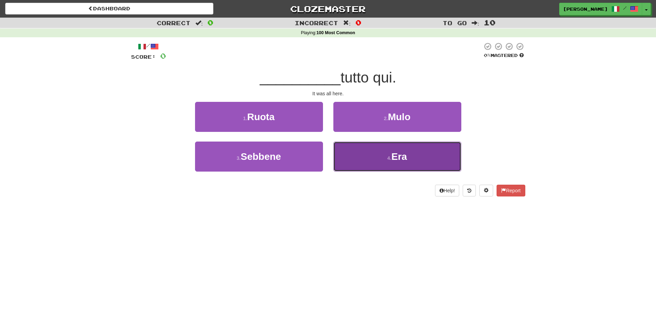
click at [350, 153] on button "4 . Era" at bounding box center [397, 157] width 128 height 30
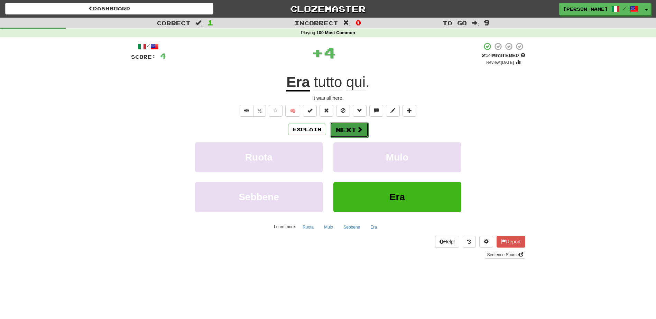
click at [344, 127] on button "Next" at bounding box center [349, 130] width 39 height 16
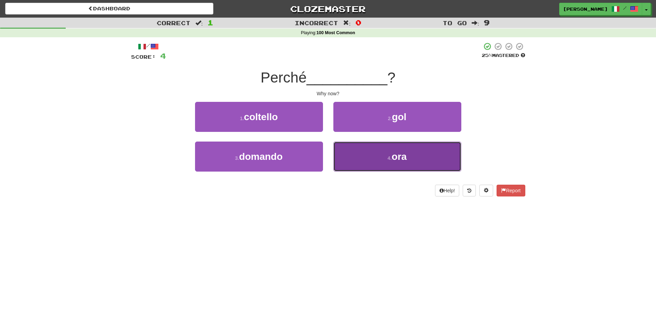
click at [344, 158] on button "4 . ora" at bounding box center [397, 157] width 128 height 30
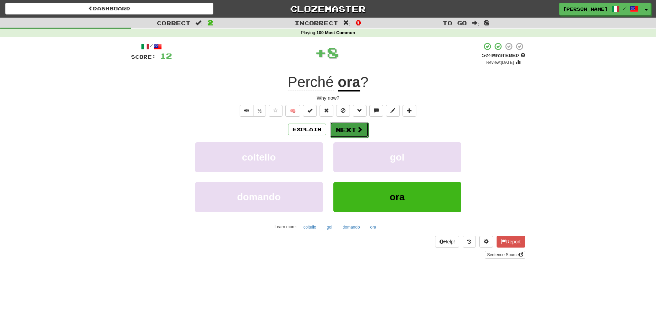
click at [345, 132] on button "Next" at bounding box center [349, 130] width 39 height 16
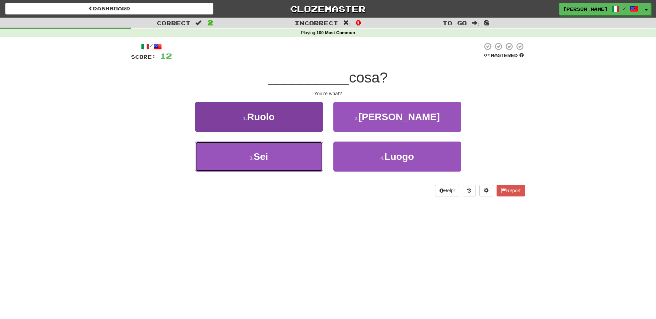
click at [272, 153] on button "3 . Sei" at bounding box center [259, 157] width 128 height 30
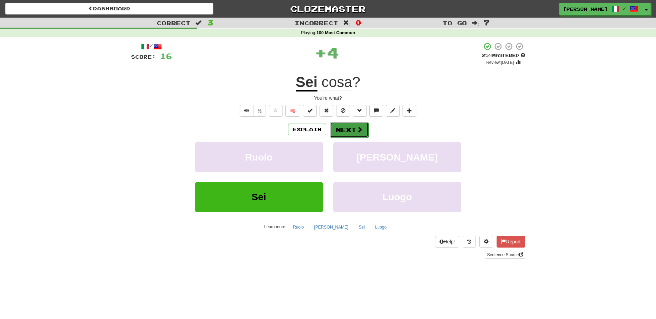
click at [354, 125] on button "Next" at bounding box center [349, 130] width 39 height 16
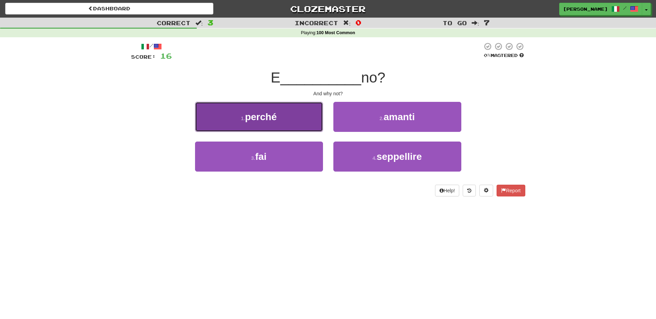
click at [312, 122] on button "1 . perché" at bounding box center [259, 117] width 128 height 30
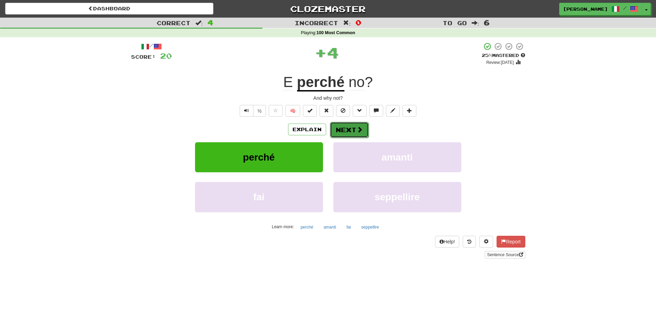
click at [351, 133] on button "Next" at bounding box center [349, 130] width 39 height 16
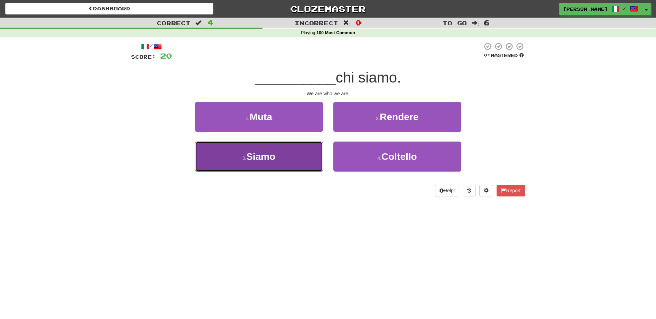
click at [297, 147] on button "3 . Siamo" at bounding box center [259, 157] width 128 height 30
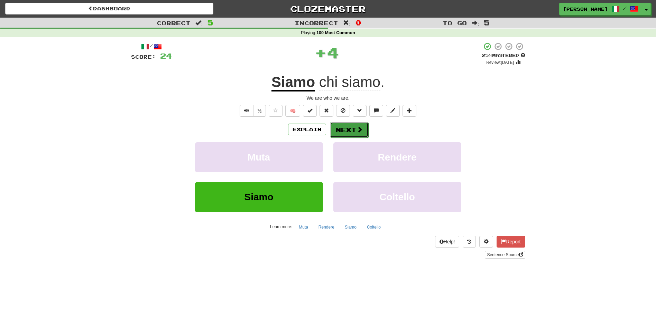
click at [336, 129] on button "Next" at bounding box center [349, 130] width 39 height 16
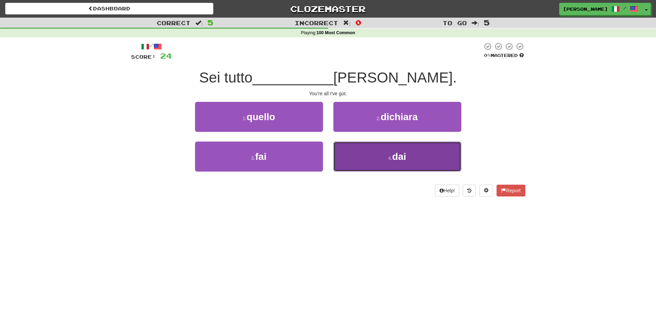
click at [388, 166] on button "4 . dai" at bounding box center [397, 157] width 128 height 30
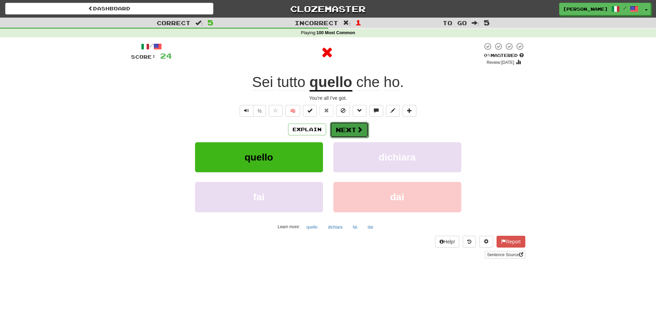
click at [354, 129] on button "Next" at bounding box center [349, 130] width 39 height 16
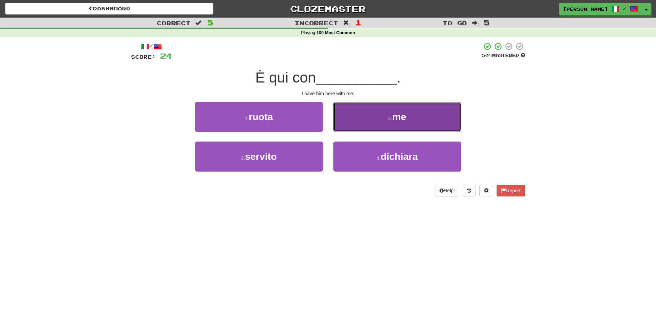
click at [345, 121] on button "2 . me" at bounding box center [397, 117] width 128 height 30
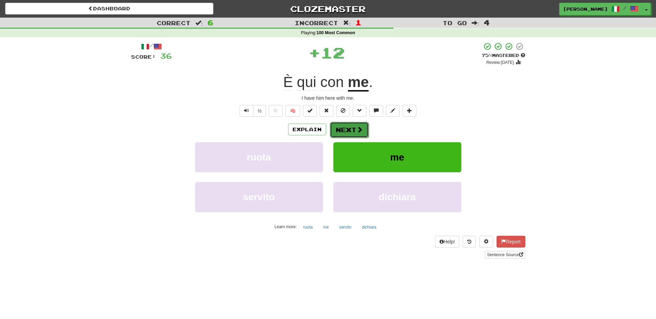
click at [339, 129] on button "Next" at bounding box center [349, 130] width 39 height 16
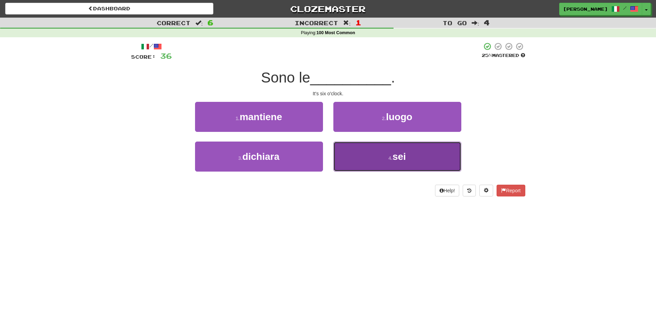
click at [358, 155] on button "4 . sei" at bounding box center [397, 157] width 128 height 30
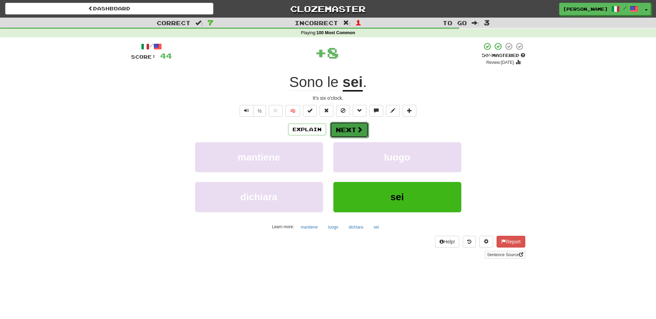
click at [354, 133] on button "Next" at bounding box center [349, 130] width 39 height 16
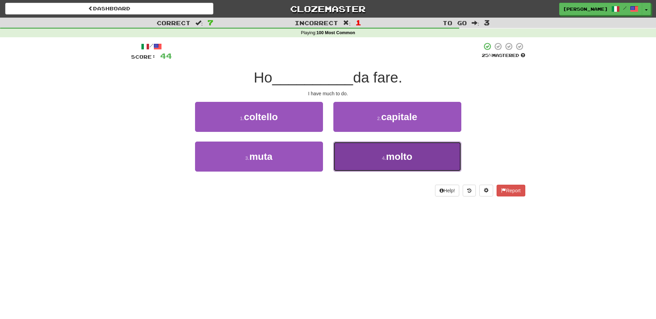
click at [347, 157] on button "4 . molto" at bounding box center [397, 157] width 128 height 30
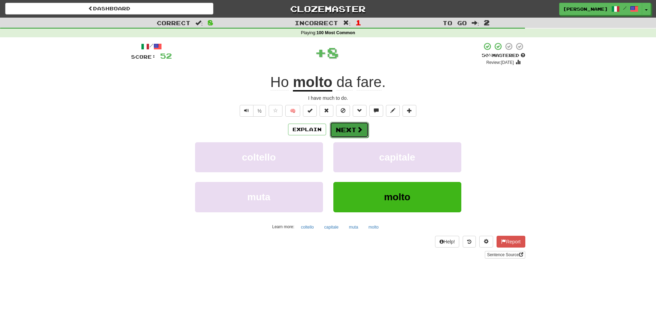
click at [351, 127] on button "Next" at bounding box center [349, 130] width 39 height 16
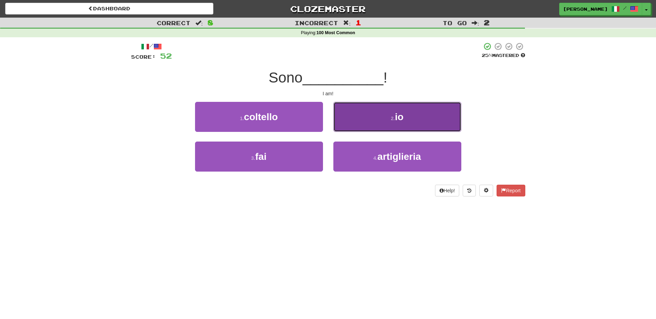
click at [347, 121] on button "2 . io" at bounding box center [397, 117] width 128 height 30
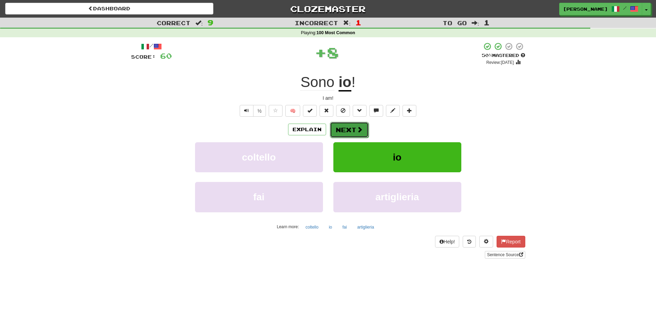
click at [345, 128] on button "Next" at bounding box center [349, 130] width 39 height 16
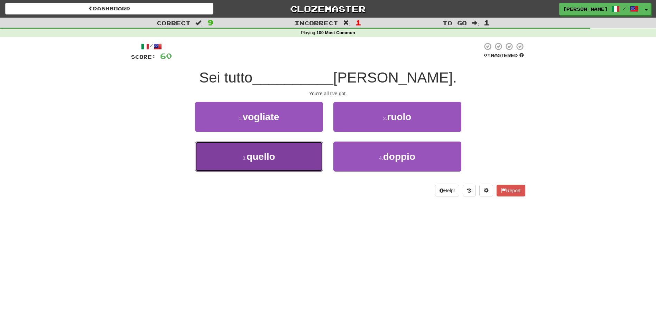
click at [295, 150] on button "3 . quello" at bounding box center [259, 157] width 128 height 30
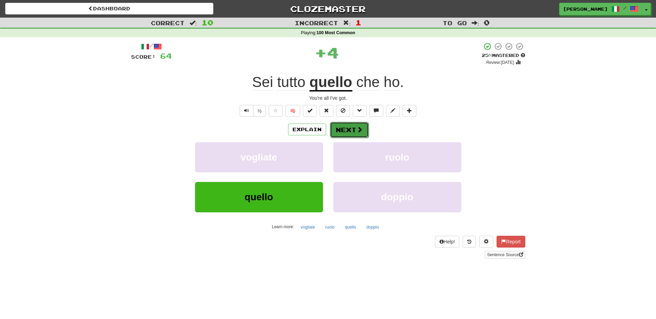
click at [345, 129] on button "Next" at bounding box center [349, 130] width 39 height 16
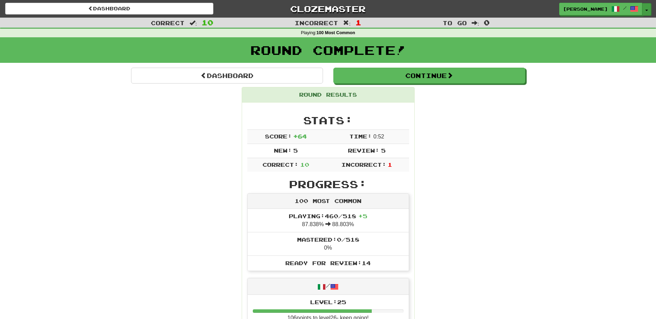
click at [648, 9] on button "Toggle Dropdown" at bounding box center [646, 9] width 9 height 12
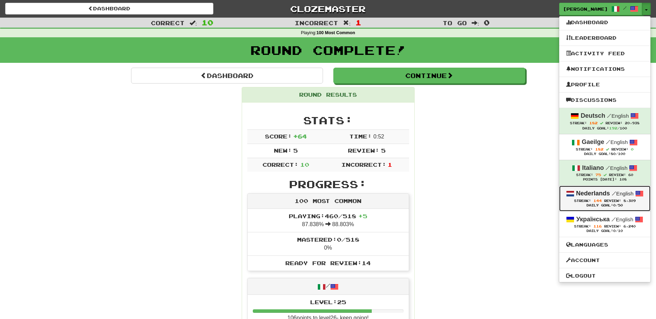
click at [597, 198] on div "Streak: 144 Review: 8,309" at bounding box center [604, 200] width 77 height 5
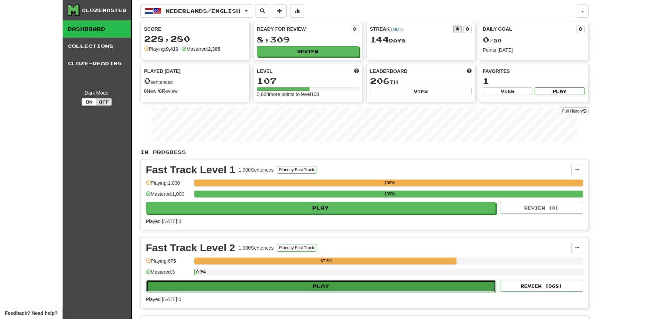
click at [326, 291] on button "Play" at bounding box center [321, 287] width 350 height 12
select select "**"
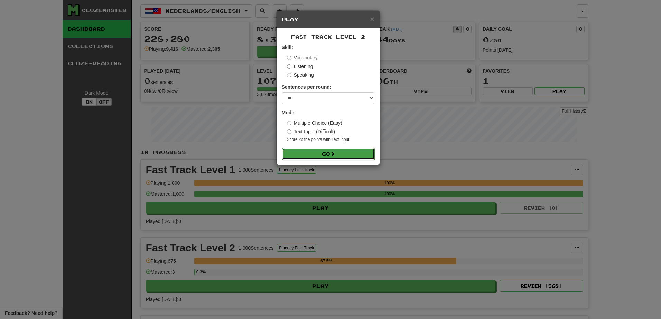
click at [323, 153] on button "Go" at bounding box center [328, 154] width 93 height 12
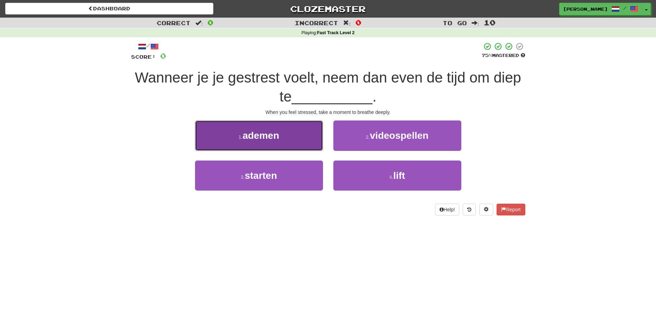
click at [269, 140] on span "ademen" at bounding box center [260, 135] width 37 height 11
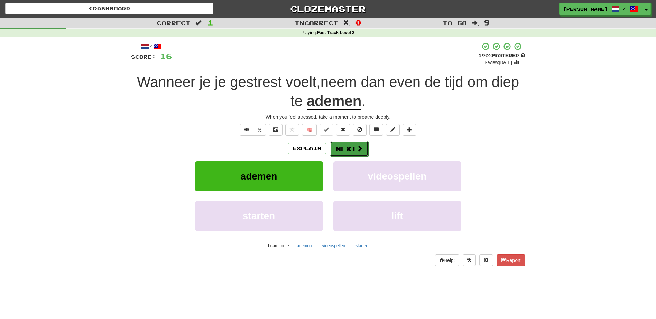
click at [342, 150] on button "Next" at bounding box center [349, 149] width 39 height 16
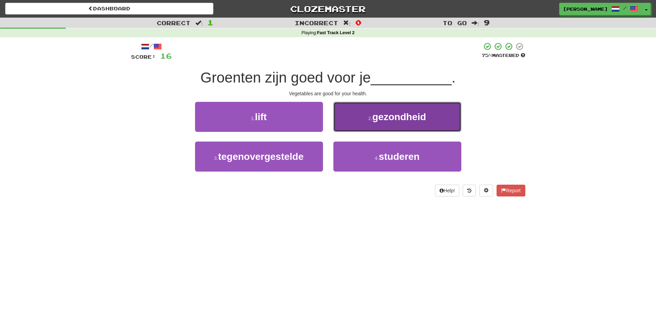
click at [348, 127] on button "2 . gezondheid" at bounding box center [397, 117] width 128 height 30
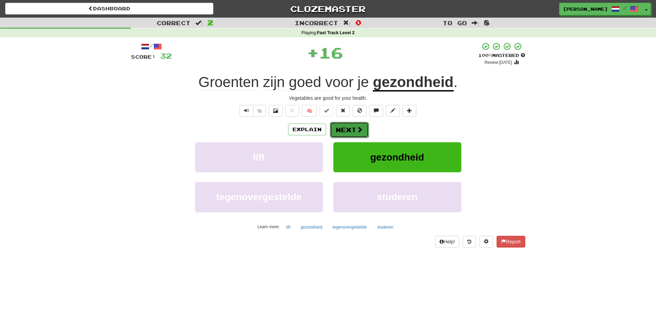
click at [343, 131] on button "Next" at bounding box center [349, 130] width 39 height 16
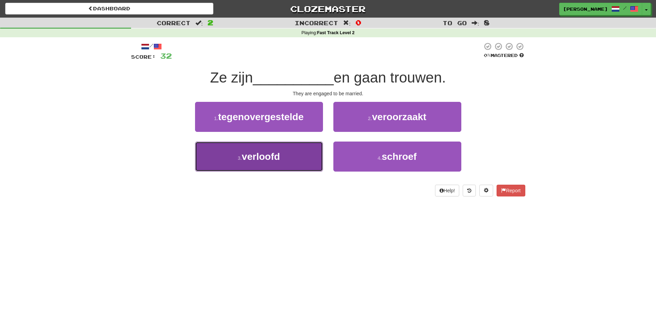
click at [301, 160] on button "3 . verloofd" at bounding box center [259, 157] width 128 height 30
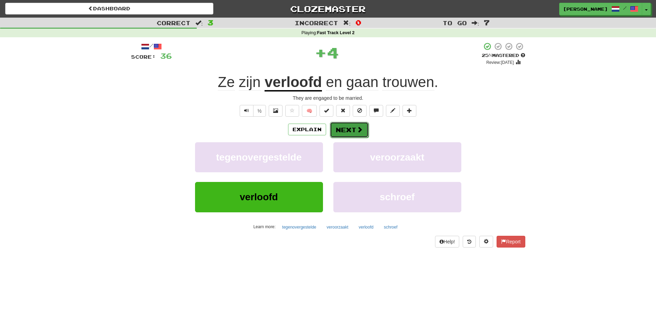
click at [348, 127] on button "Next" at bounding box center [349, 130] width 39 height 16
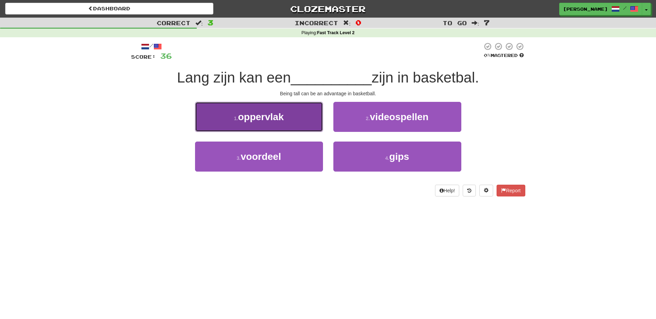
click at [301, 123] on button "1 . oppervlak" at bounding box center [259, 117] width 128 height 30
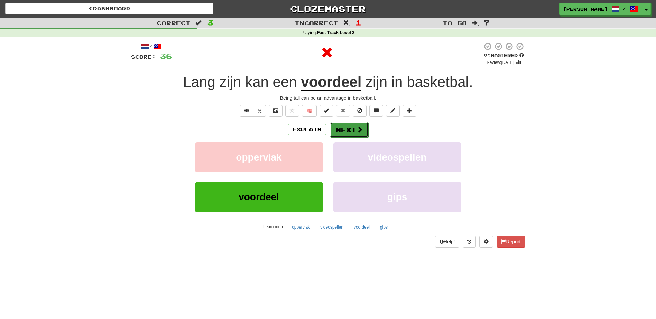
click at [351, 129] on button "Next" at bounding box center [349, 130] width 39 height 16
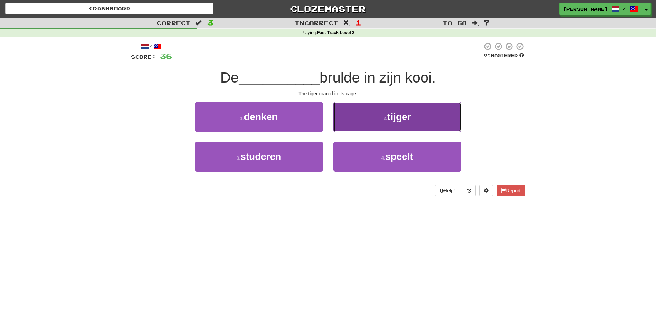
click at [357, 128] on button "2 . tijger" at bounding box center [397, 117] width 128 height 30
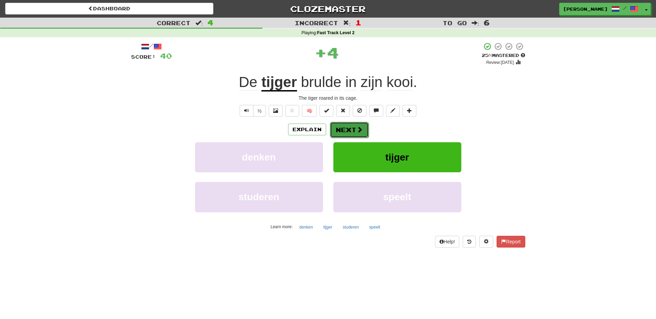
click at [353, 129] on button "Next" at bounding box center [349, 130] width 39 height 16
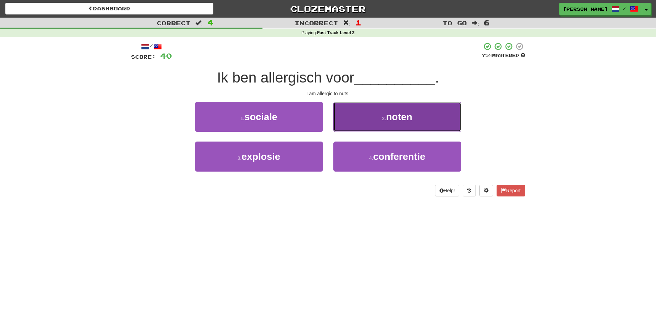
click at [361, 131] on button "2 . noten" at bounding box center [397, 117] width 128 height 30
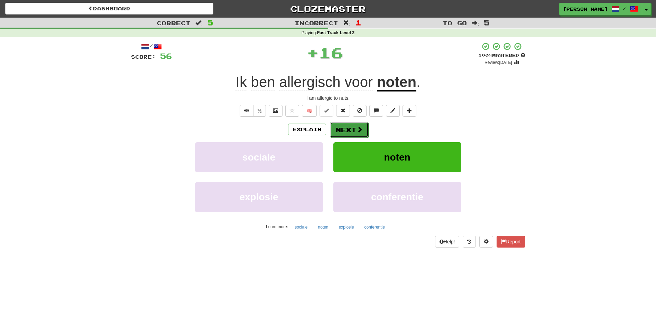
click at [352, 132] on button "Next" at bounding box center [349, 130] width 39 height 16
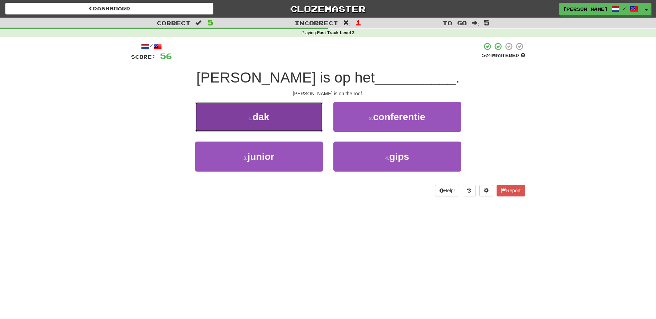
click at [297, 128] on button "1 . dak" at bounding box center [259, 117] width 128 height 30
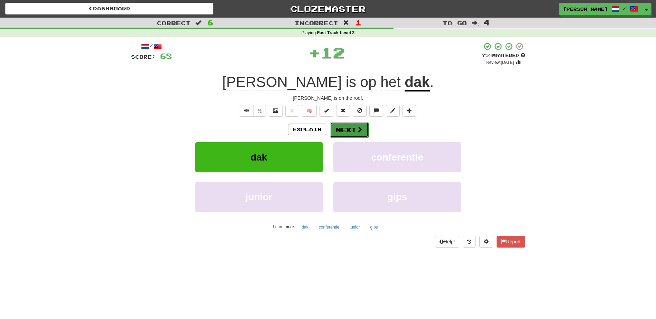
click at [353, 131] on button "Next" at bounding box center [349, 130] width 39 height 16
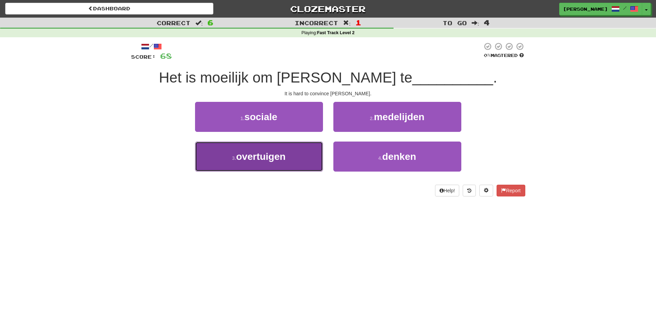
click at [295, 159] on button "3 . overtuigen" at bounding box center [259, 157] width 128 height 30
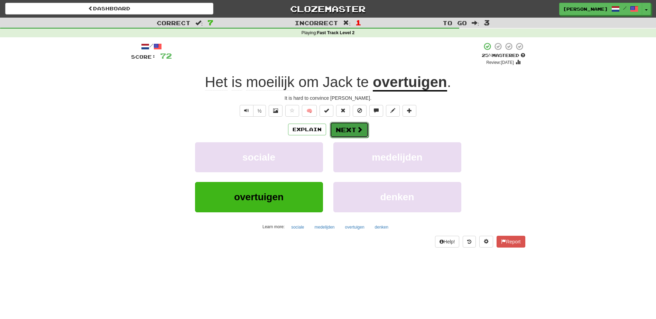
click at [346, 130] on button "Next" at bounding box center [349, 130] width 39 height 16
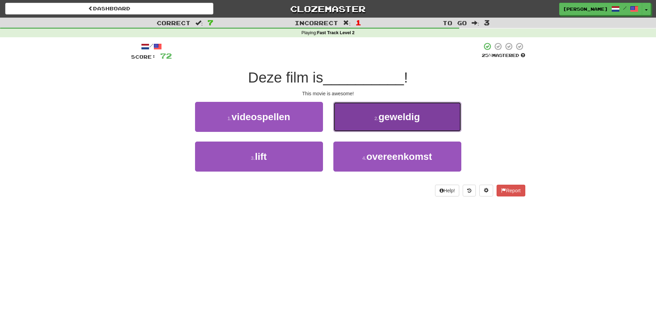
click at [365, 128] on button "2 . geweldig" at bounding box center [397, 117] width 128 height 30
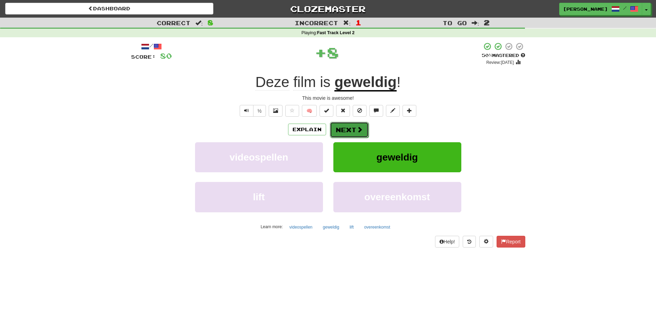
click at [339, 131] on button "Next" at bounding box center [349, 130] width 39 height 16
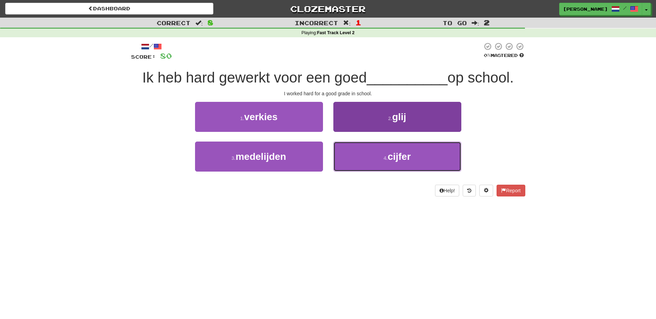
click at [375, 158] on button "4 . cijfer" at bounding box center [397, 157] width 128 height 30
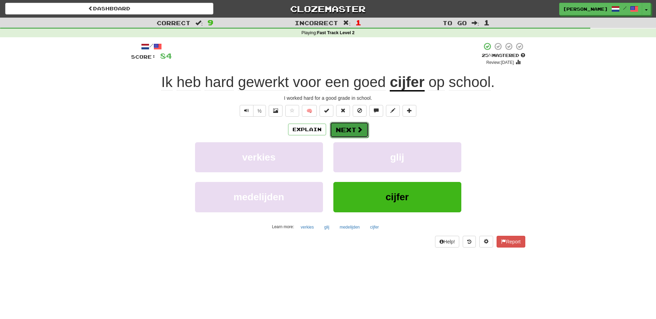
click at [353, 128] on button "Next" at bounding box center [349, 130] width 39 height 16
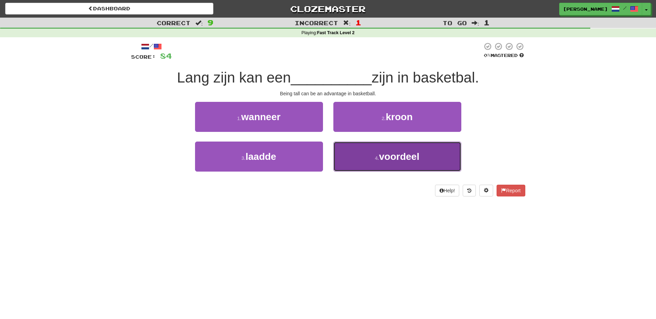
click at [351, 151] on button "4 . voordeel" at bounding box center [397, 157] width 128 height 30
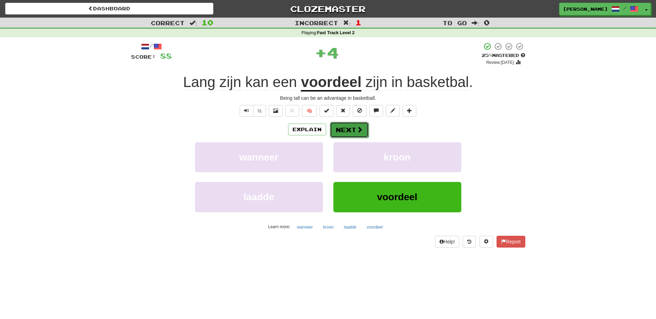
click at [350, 126] on button "Next" at bounding box center [349, 130] width 39 height 16
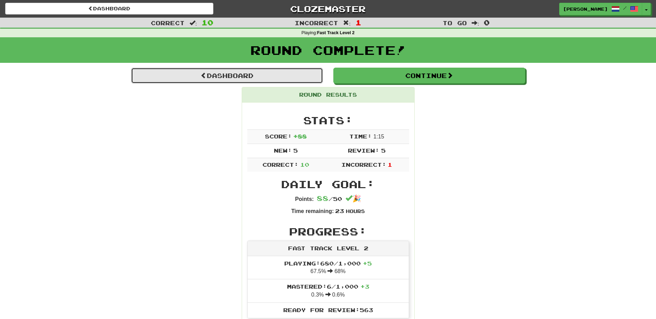
click at [222, 78] on link "Dashboard" at bounding box center [227, 76] width 192 height 16
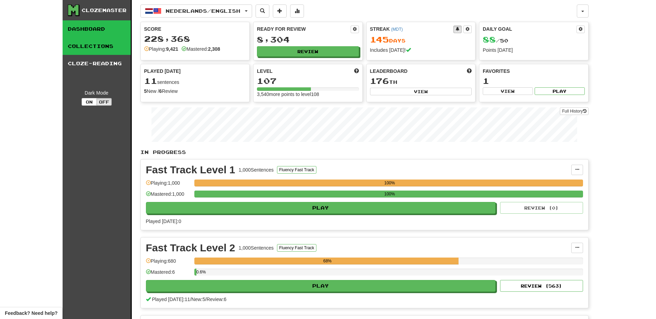
click at [105, 45] on link "Collections" at bounding box center [97, 46] width 68 height 17
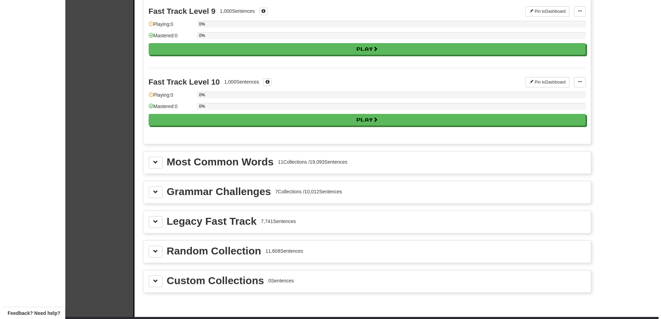
scroll to position [641, 0]
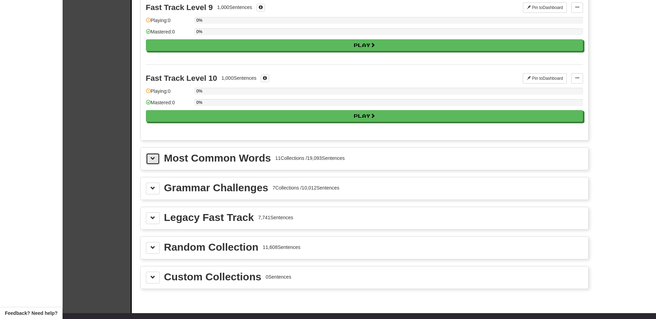
click at [153, 160] on span at bounding box center [152, 158] width 5 height 5
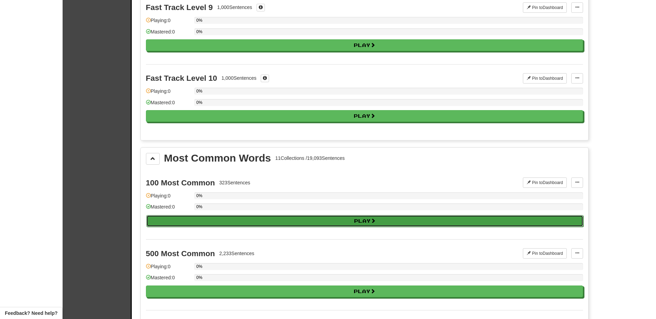
click at [203, 224] on button "Play" at bounding box center [364, 221] width 437 height 12
select select "**"
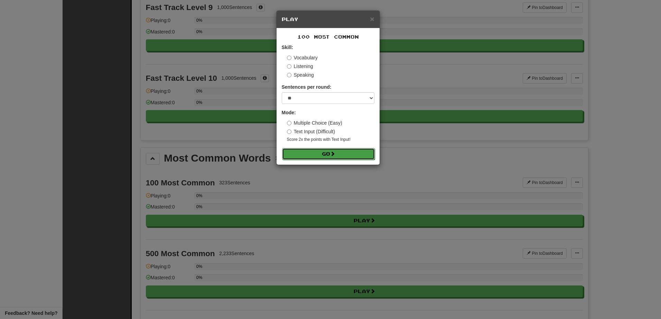
click at [321, 155] on button "Go" at bounding box center [328, 154] width 93 height 12
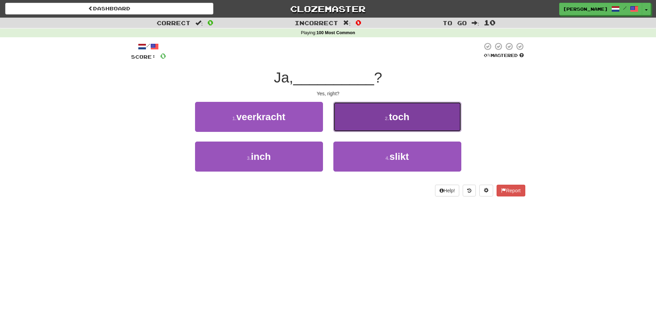
click at [364, 123] on button "2 . toch" at bounding box center [397, 117] width 128 height 30
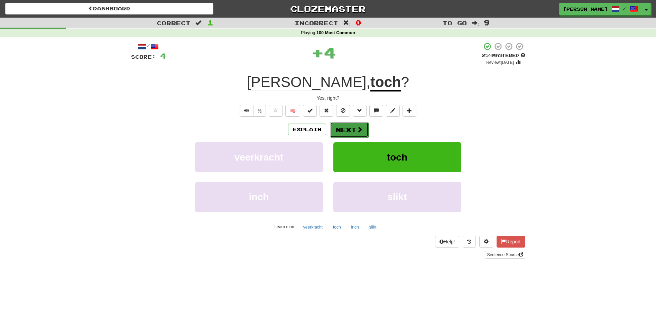
click at [356, 125] on button "Next" at bounding box center [349, 130] width 39 height 16
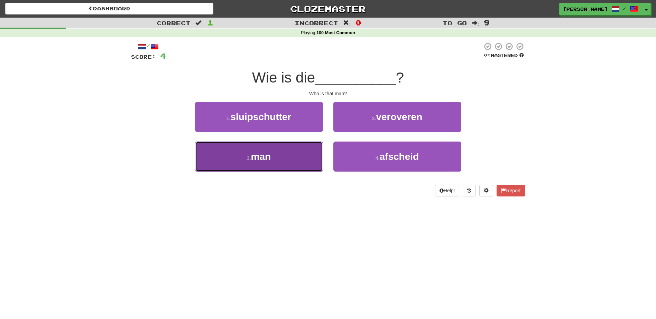
click at [300, 151] on button "3 . man" at bounding box center [259, 157] width 128 height 30
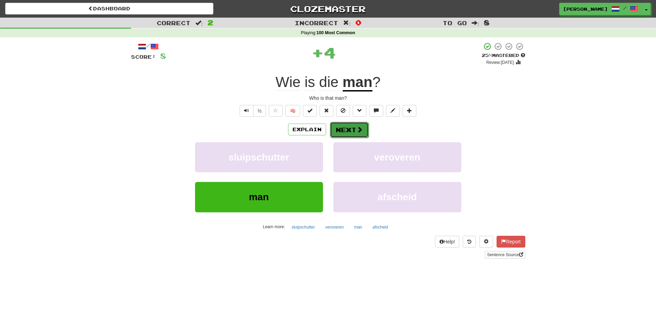
click at [350, 129] on button "Next" at bounding box center [349, 130] width 39 height 16
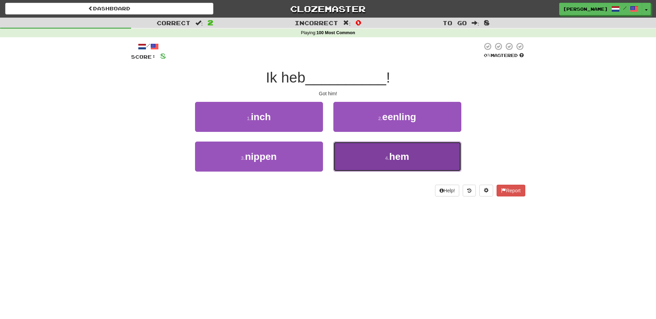
click at [358, 151] on button "4 . hem" at bounding box center [397, 157] width 128 height 30
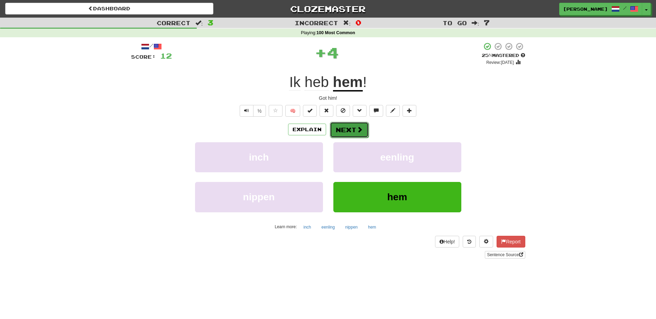
click at [352, 129] on button "Next" at bounding box center [349, 130] width 39 height 16
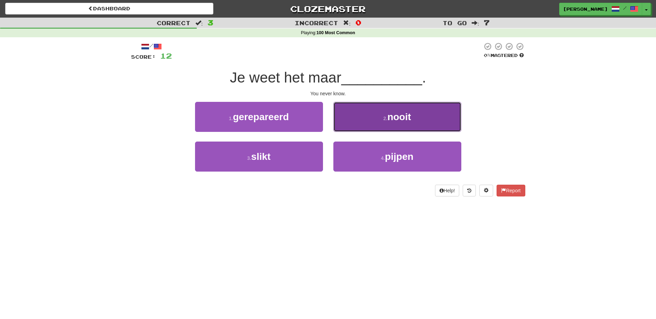
click at [352, 127] on button "2 . nooit" at bounding box center [397, 117] width 128 height 30
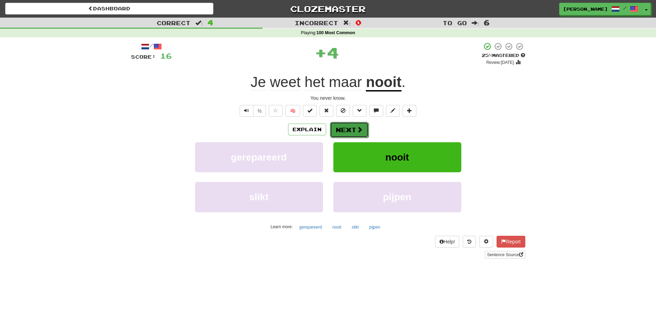
click at [348, 129] on button "Next" at bounding box center [349, 130] width 39 height 16
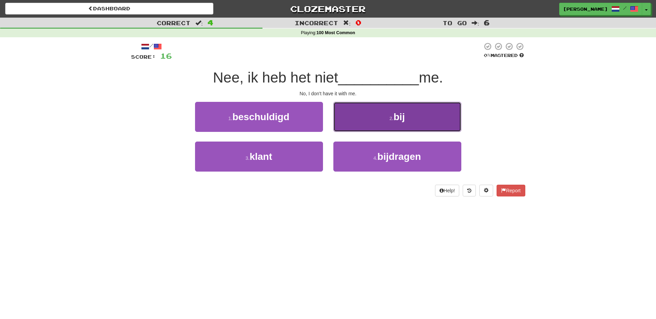
click at [355, 127] on button "2 . bij" at bounding box center [397, 117] width 128 height 30
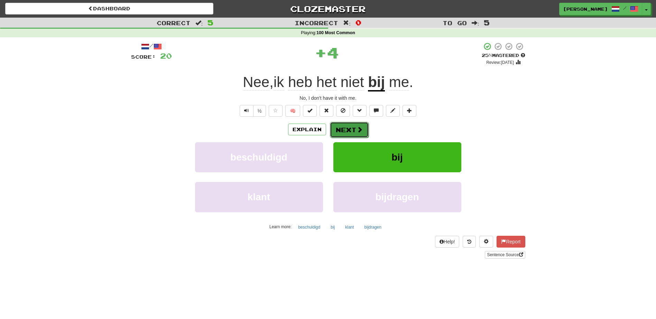
click at [352, 127] on button "Next" at bounding box center [349, 130] width 39 height 16
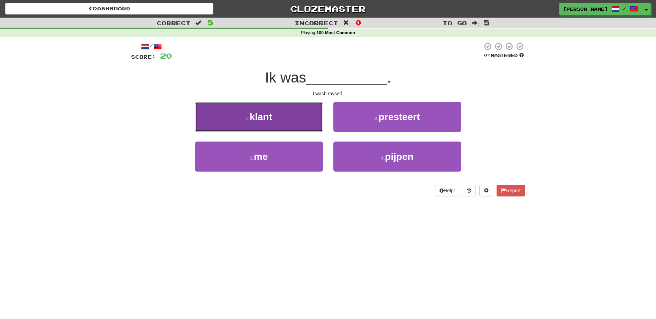
click at [301, 116] on button "1 . klant" at bounding box center [259, 117] width 128 height 30
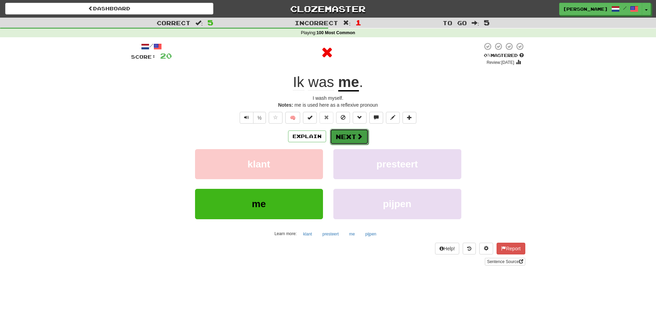
click at [344, 138] on button "Next" at bounding box center [349, 137] width 39 height 16
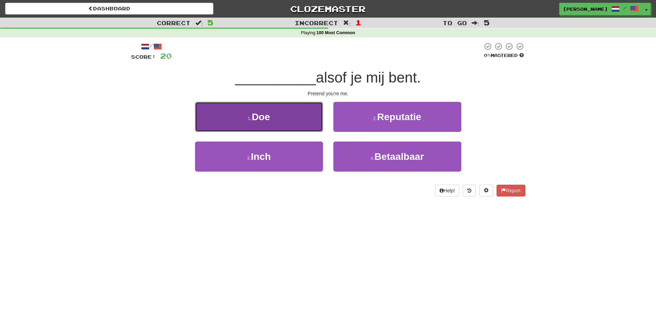
click at [307, 125] on button "1 . Doe" at bounding box center [259, 117] width 128 height 30
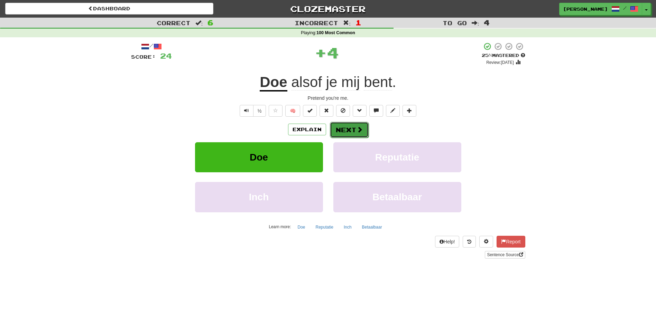
click at [345, 128] on button "Next" at bounding box center [349, 130] width 39 height 16
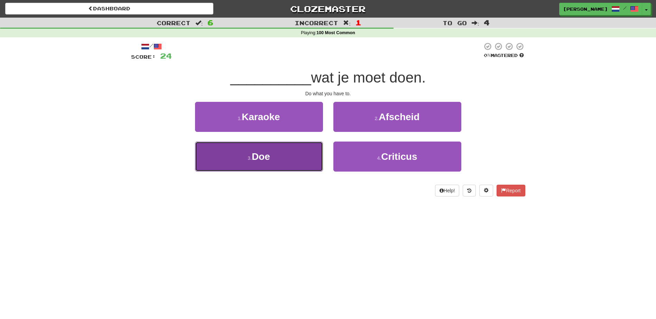
click at [305, 157] on button "3 . Doe" at bounding box center [259, 157] width 128 height 30
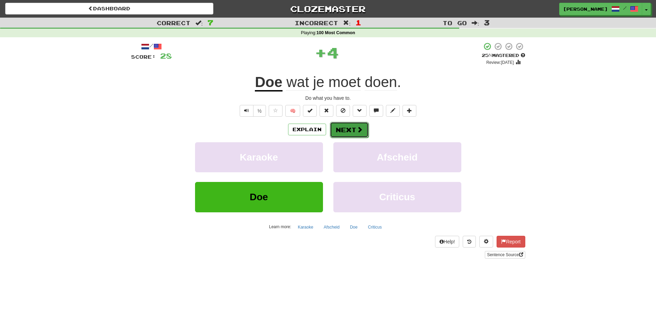
click at [345, 128] on button "Next" at bounding box center [349, 130] width 39 height 16
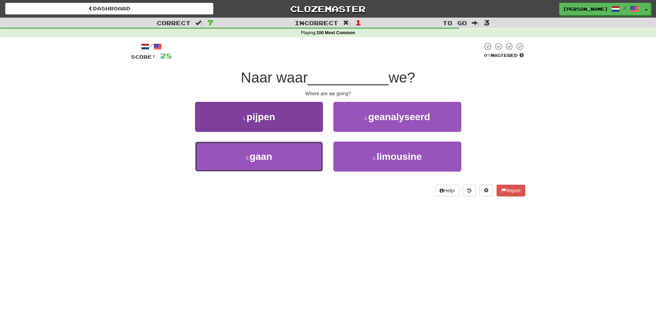
click at [306, 152] on button "3 . gaan" at bounding box center [259, 157] width 128 height 30
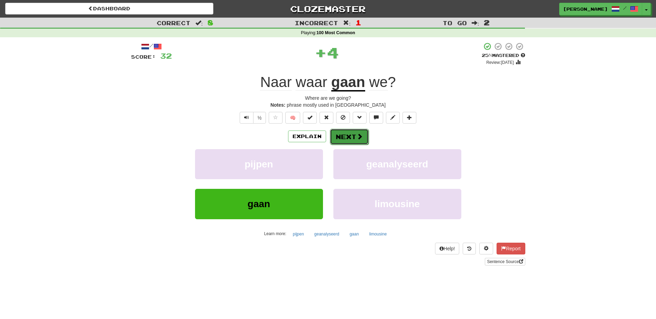
click at [341, 132] on button "Next" at bounding box center [349, 137] width 39 height 16
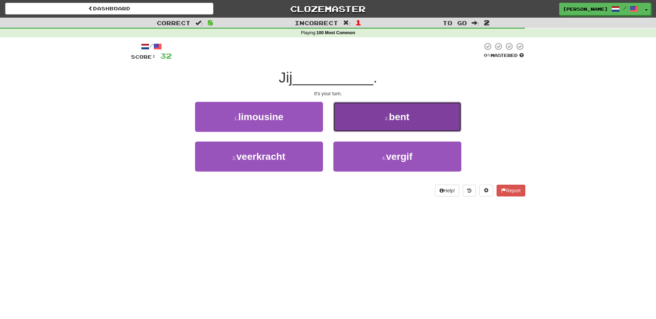
click at [359, 124] on button "2 . bent" at bounding box center [397, 117] width 128 height 30
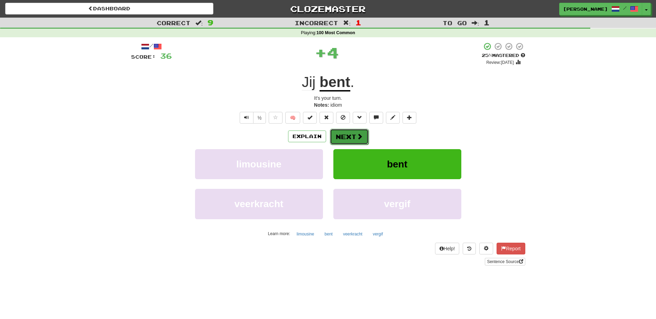
click at [345, 132] on button "Next" at bounding box center [349, 137] width 39 height 16
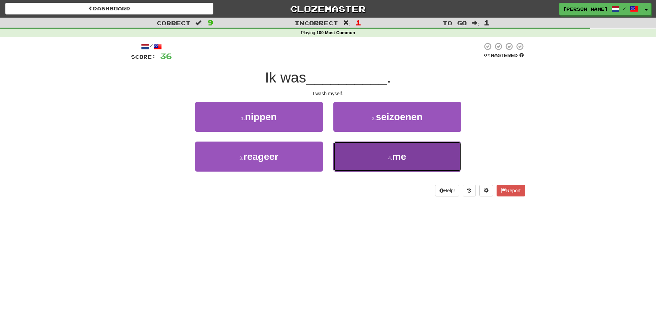
click at [387, 167] on button "4 . me" at bounding box center [397, 157] width 128 height 30
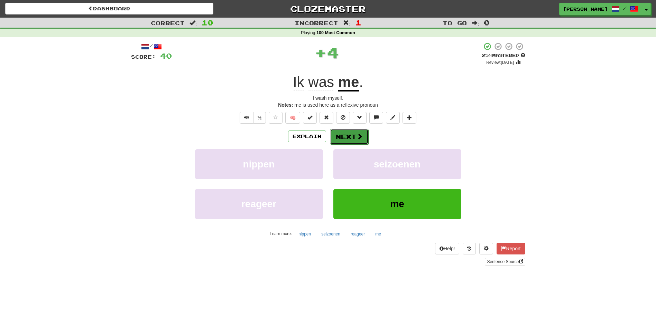
click at [346, 135] on button "Next" at bounding box center [349, 137] width 39 height 16
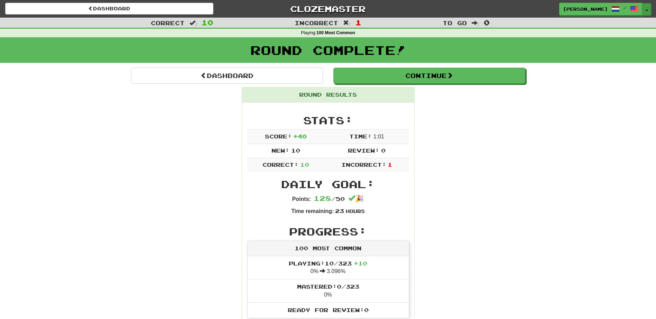
click at [644, 9] on button "Toggle Dropdown" at bounding box center [646, 9] width 9 height 12
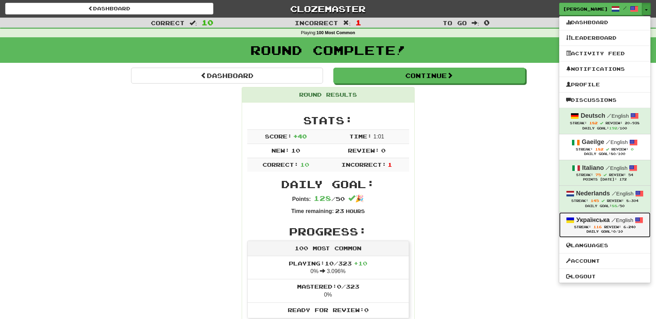
click at [581, 223] on strong "Українська" at bounding box center [593, 220] width 34 height 7
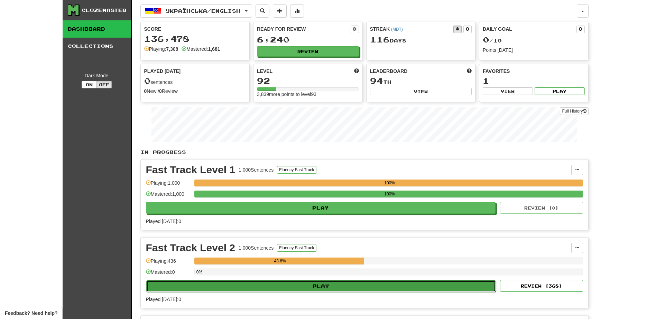
click at [314, 286] on button "Play" at bounding box center [321, 287] width 350 height 12
select select "**"
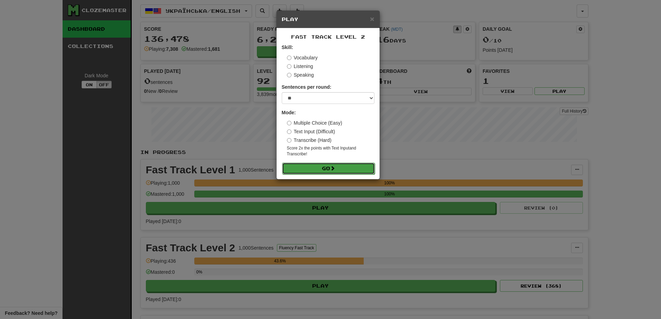
click at [320, 163] on button "Go" at bounding box center [328, 169] width 93 height 12
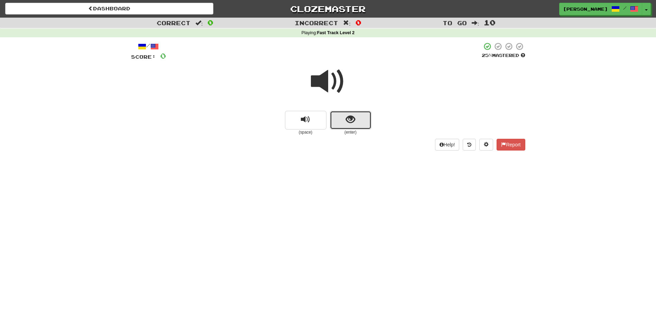
click at [338, 120] on button "show sentence" at bounding box center [350, 120] width 41 height 19
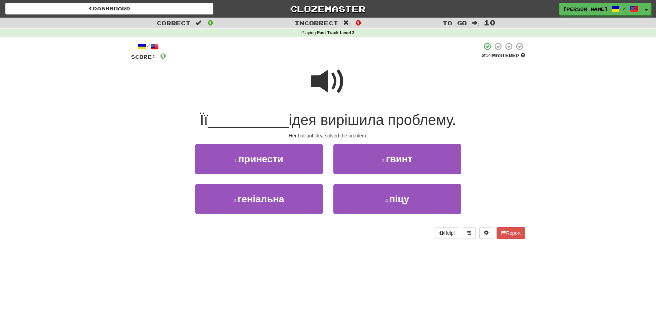
click at [326, 88] on span at bounding box center [328, 81] width 35 height 35
click at [326, 84] on span at bounding box center [328, 81] width 35 height 35
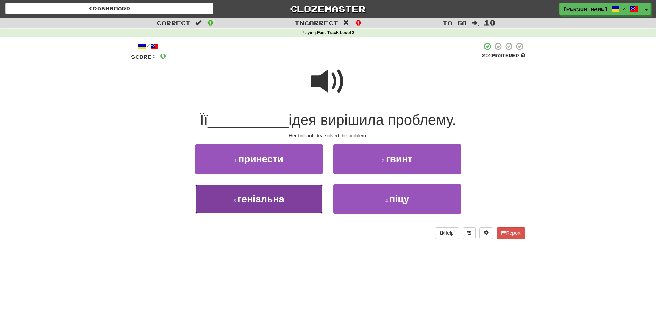
click at [310, 199] on button "3 . геніальна" at bounding box center [259, 199] width 128 height 30
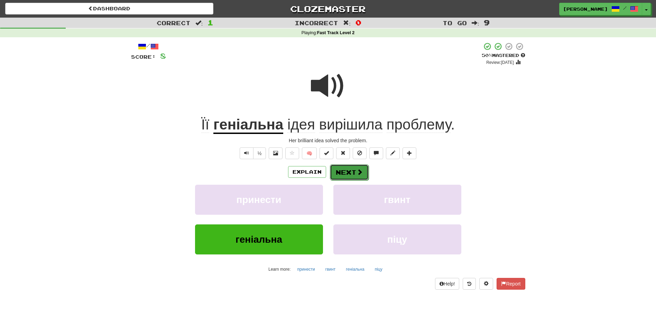
click at [351, 171] on button "Next" at bounding box center [349, 173] width 39 height 16
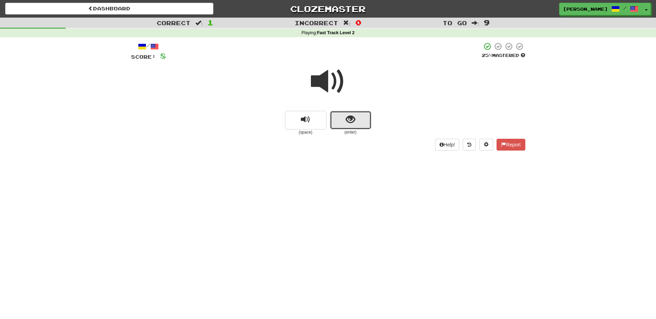
click at [349, 123] on span "show sentence" at bounding box center [350, 119] width 9 height 9
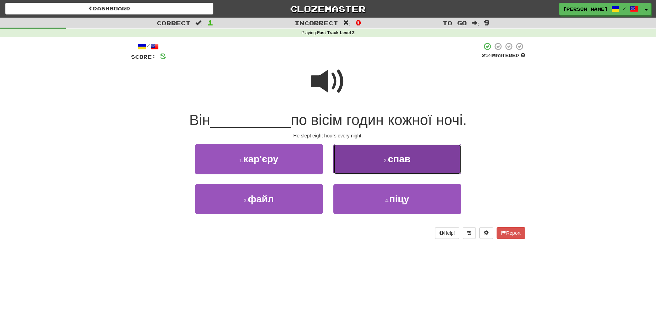
click at [356, 167] on button "2 . спав" at bounding box center [397, 159] width 128 height 30
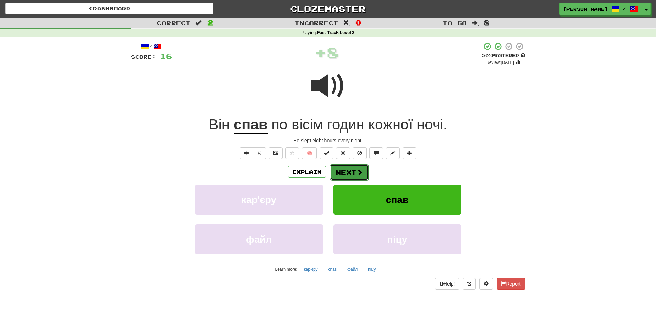
click at [344, 172] on button "Next" at bounding box center [349, 173] width 39 height 16
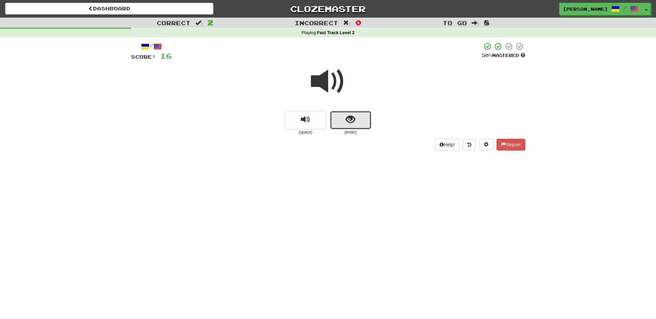
click at [344, 121] on button "show sentence" at bounding box center [350, 120] width 41 height 19
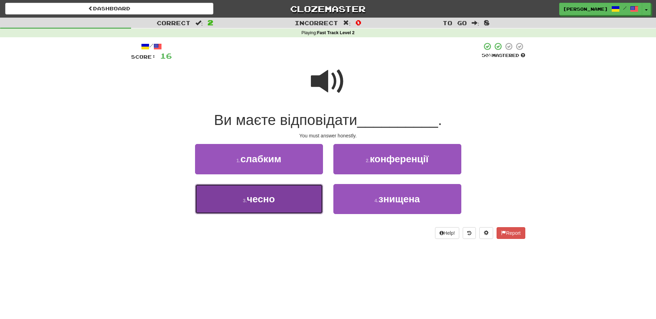
click at [295, 199] on button "3 . чесно" at bounding box center [259, 199] width 128 height 30
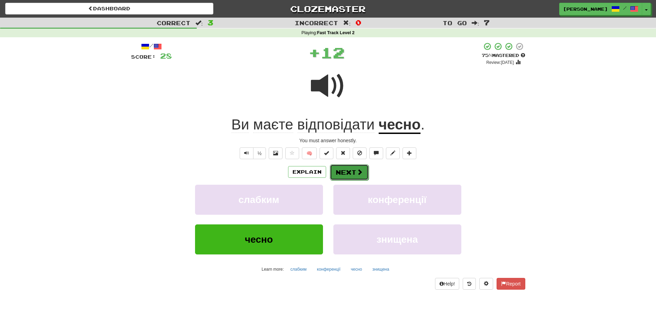
click at [349, 169] on button "Next" at bounding box center [349, 173] width 39 height 16
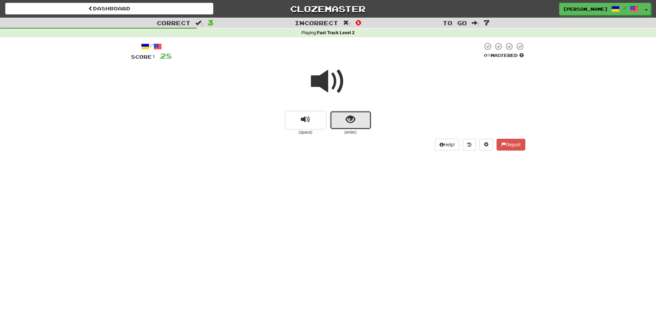
click at [346, 124] on span "show sentence" at bounding box center [350, 119] width 9 height 9
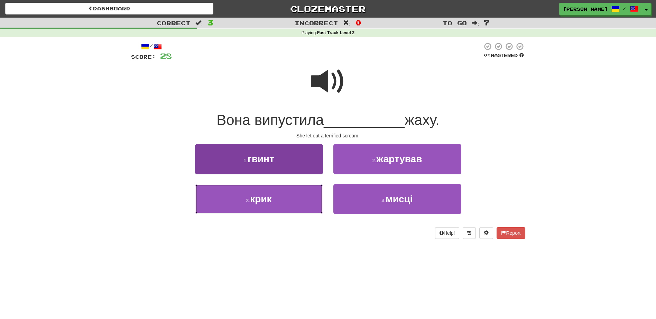
click at [275, 206] on button "3 . крик" at bounding box center [259, 199] width 128 height 30
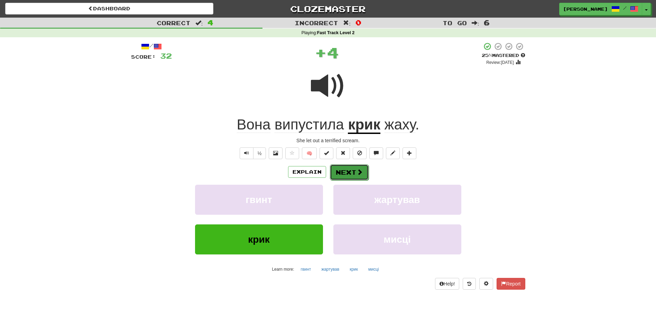
click at [347, 172] on button "Next" at bounding box center [349, 173] width 39 height 16
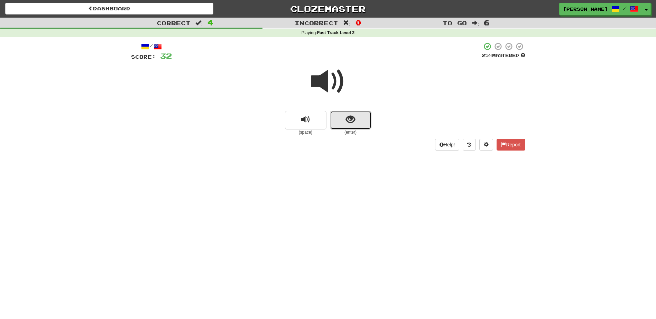
click at [342, 116] on button "show sentence" at bounding box center [350, 120] width 41 height 19
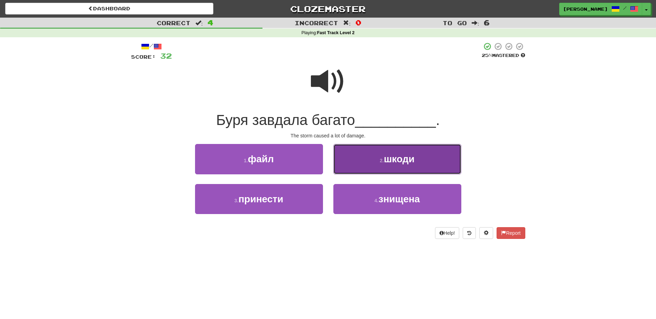
click at [348, 165] on button "2 . шкоди" at bounding box center [397, 159] width 128 height 30
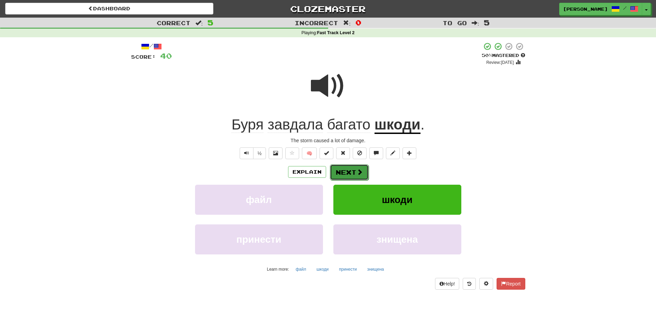
click at [339, 173] on button "Next" at bounding box center [349, 173] width 39 height 16
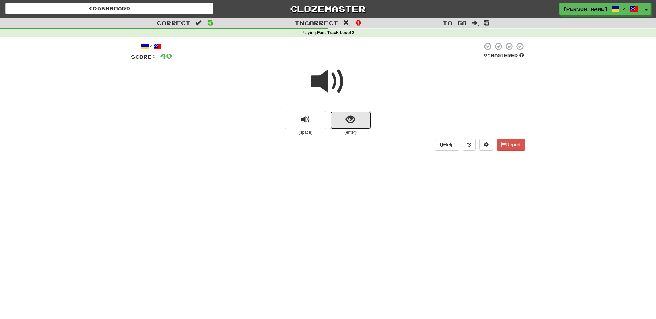
click at [344, 116] on button "show sentence" at bounding box center [350, 120] width 41 height 19
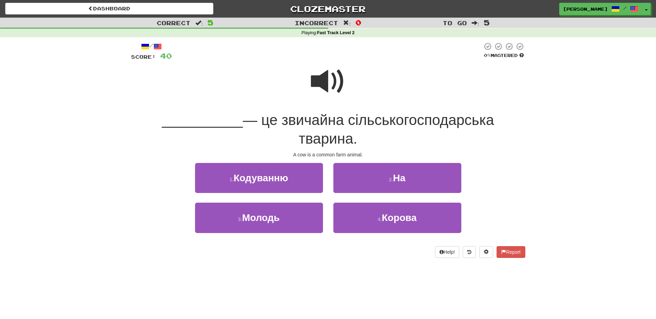
click at [317, 81] on span at bounding box center [328, 81] width 35 height 35
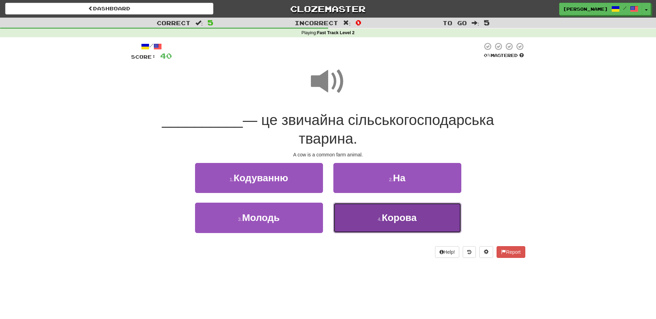
click at [374, 218] on button "4 . [PERSON_NAME]" at bounding box center [397, 218] width 128 height 30
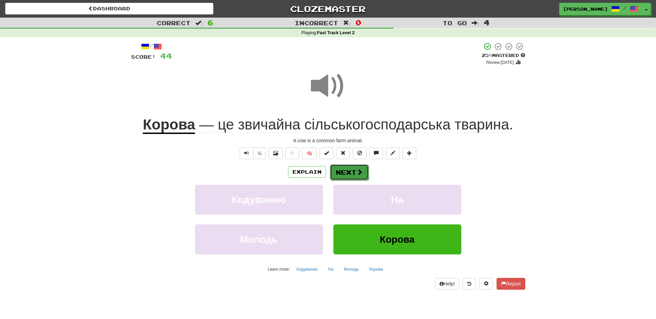
click at [347, 172] on button "Next" at bounding box center [349, 173] width 39 height 16
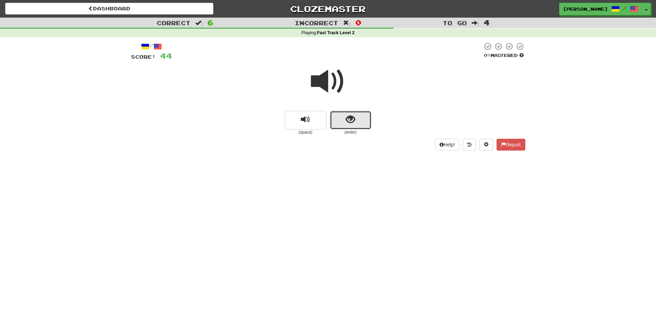
click at [350, 123] on span "show sentence" at bounding box center [350, 119] width 9 height 9
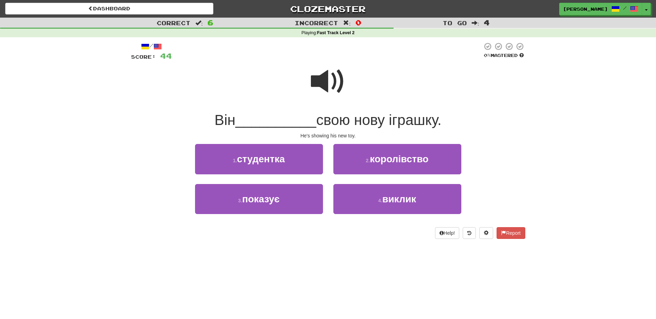
click at [322, 89] on span at bounding box center [328, 81] width 35 height 35
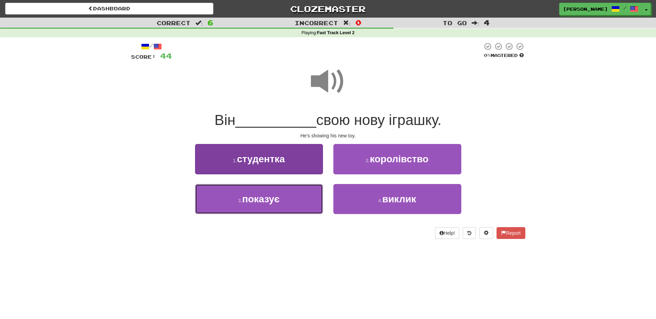
click at [292, 198] on button "3 . показує" at bounding box center [259, 199] width 128 height 30
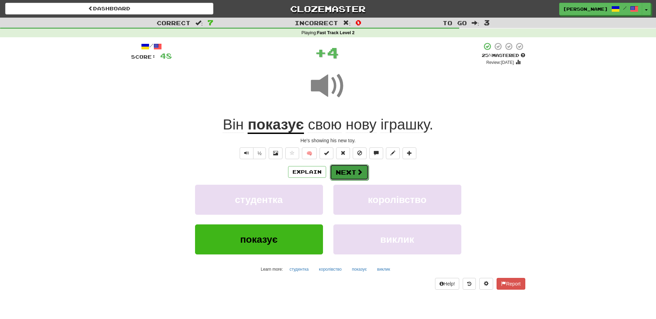
click at [341, 170] on button "Next" at bounding box center [349, 173] width 39 height 16
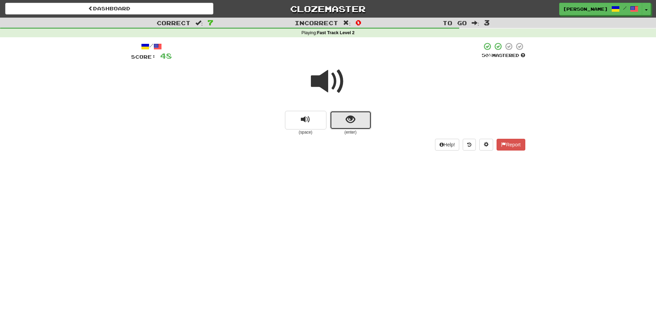
click at [349, 122] on span "show sentence" at bounding box center [350, 119] width 9 height 9
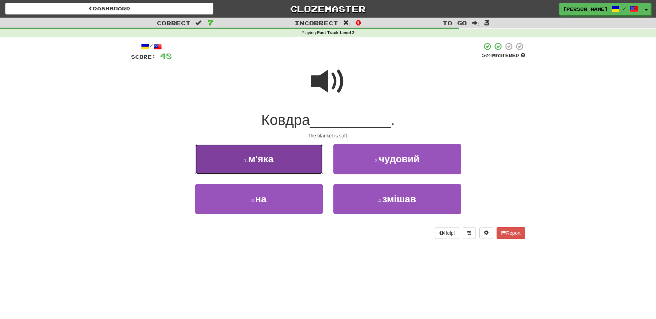
click at [296, 158] on button "1 . м'яка" at bounding box center [259, 159] width 128 height 30
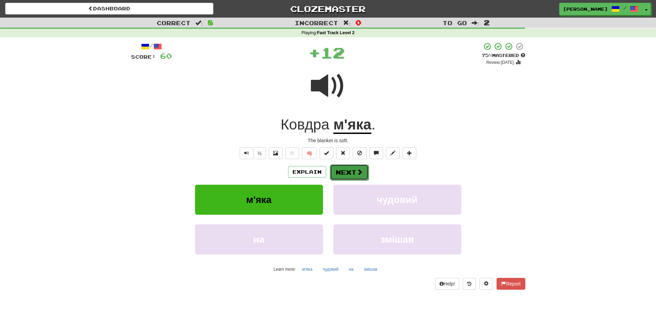
click at [337, 169] on button "Next" at bounding box center [349, 173] width 39 height 16
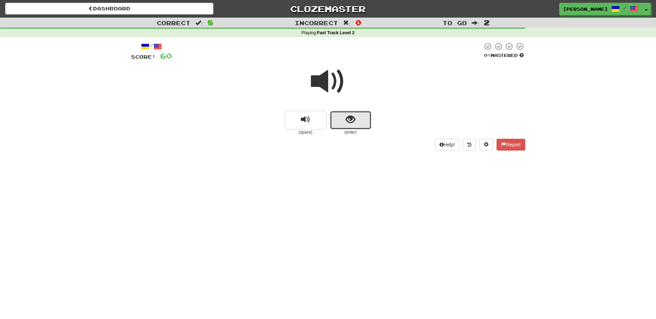
click at [357, 115] on button "show sentence" at bounding box center [350, 120] width 41 height 19
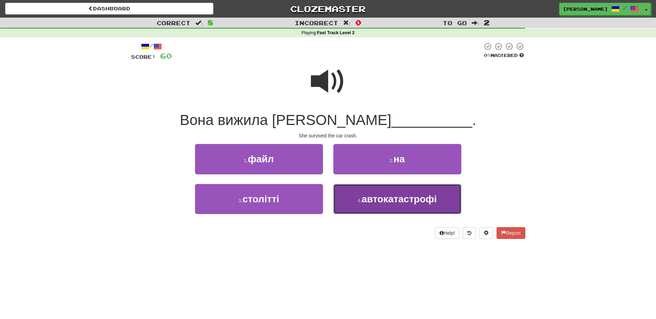
click at [363, 202] on span "автокатастрофі" at bounding box center [399, 199] width 75 height 11
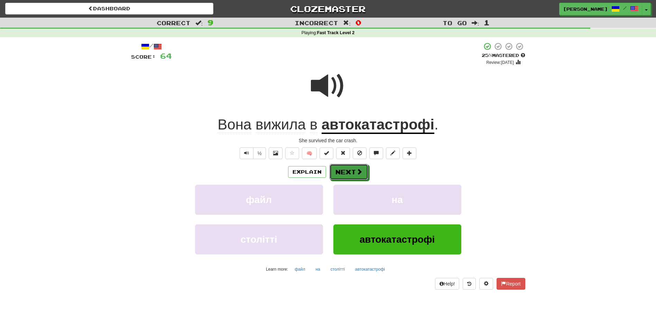
click at [342, 170] on button "Next" at bounding box center [348, 172] width 39 height 16
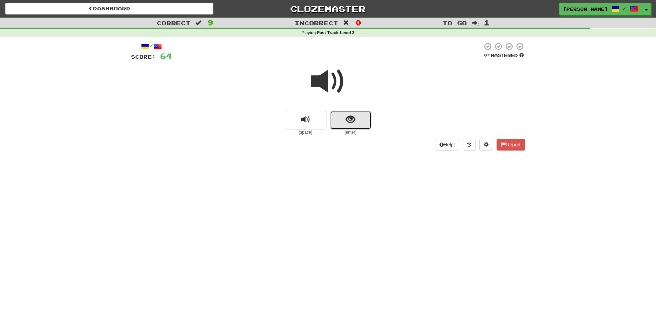
click at [345, 121] on button "show sentence" at bounding box center [350, 120] width 41 height 19
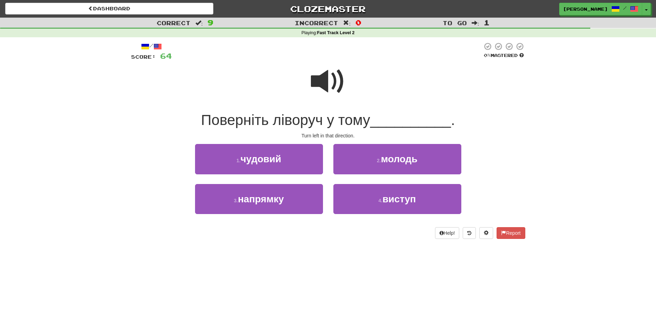
click at [319, 83] on span at bounding box center [328, 81] width 35 height 35
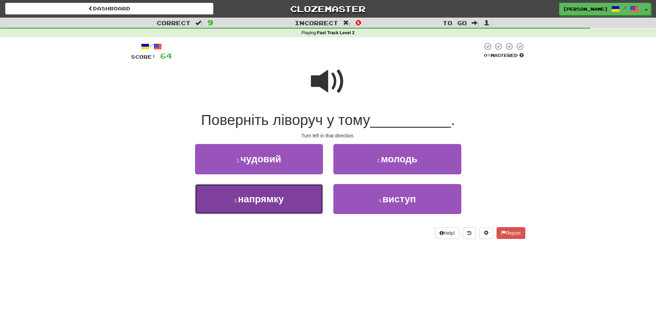
click at [304, 199] on button "3 . напрямку" at bounding box center [259, 199] width 128 height 30
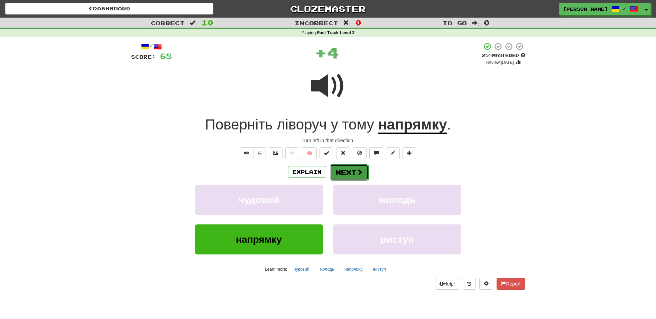
click at [347, 173] on button "Next" at bounding box center [349, 173] width 39 height 16
